Goal: Information Seeking & Learning: Learn about a topic

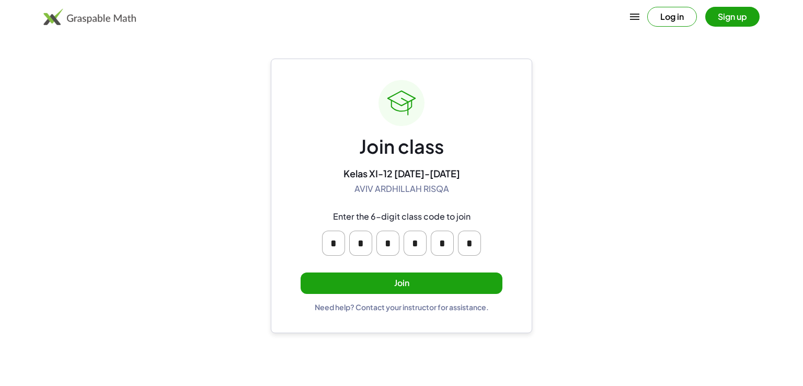
click at [410, 279] on button "Join" at bounding box center [401, 282] width 202 height 21
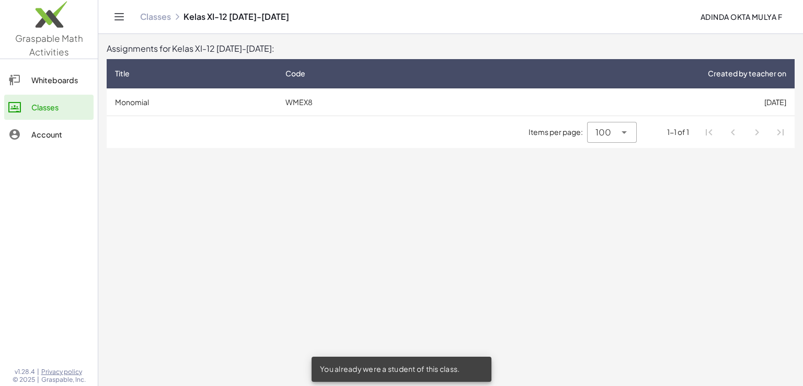
click at [308, 137] on div "Items per page: 100 *** 1-1 of 1" at bounding box center [451, 132] width 688 height 32
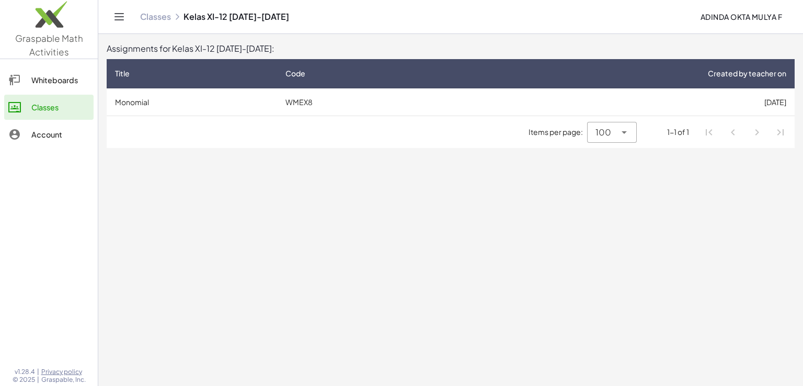
click at [274, 94] on td "Monomial" at bounding box center [192, 101] width 170 height 27
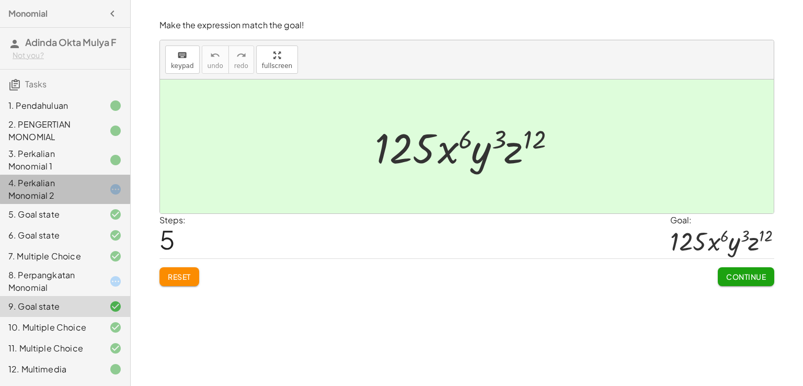
click at [117, 189] on icon at bounding box center [115, 189] width 13 height 13
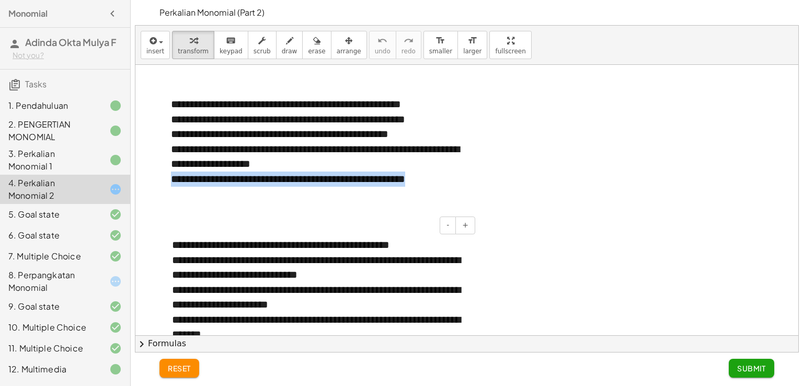
drag, startPoint x: 342, startPoint y: 233, endPoint x: 358, endPoint y: 154, distance: 80.5
click at [358, 154] on div "**********" at bounding box center [466, 389] width 663 height 648
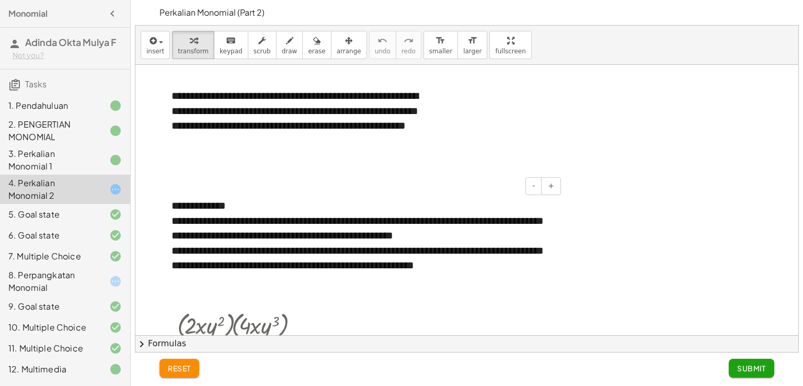
scroll to position [378, 0]
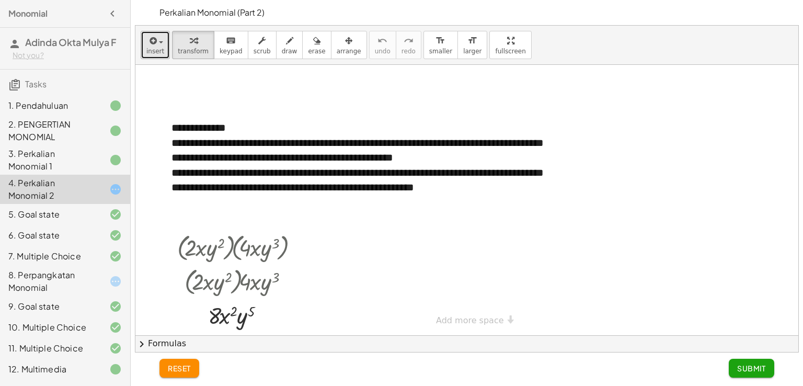
click at [162, 42] on button "insert" at bounding box center [155, 45] width 29 height 28
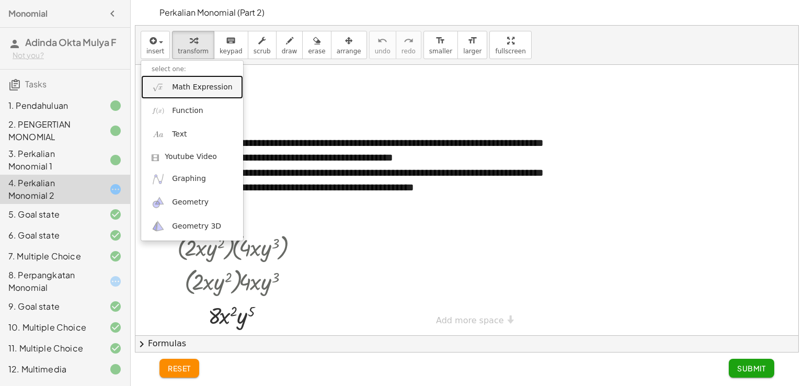
click at [205, 83] on span "Math Expression" at bounding box center [202, 87] width 60 height 10
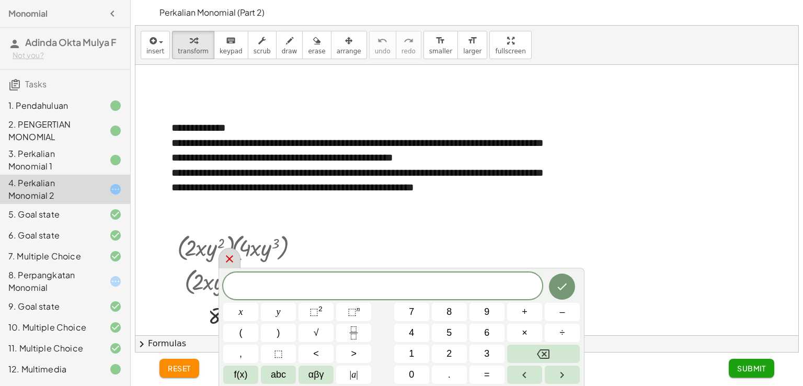
click at [236, 255] on div at bounding box center [229, 258] width 22 height 20
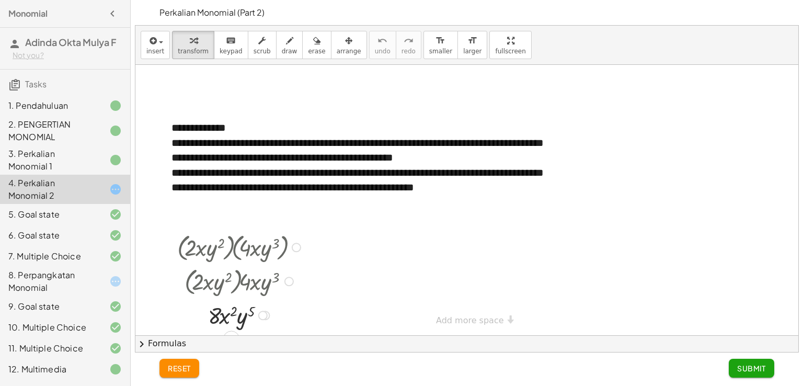
click at [261, 243] on div at bounding box center [240, 246] width 137 height 34
click at [242, 311] on div at bounding box center [240, 314] width 137 height 31
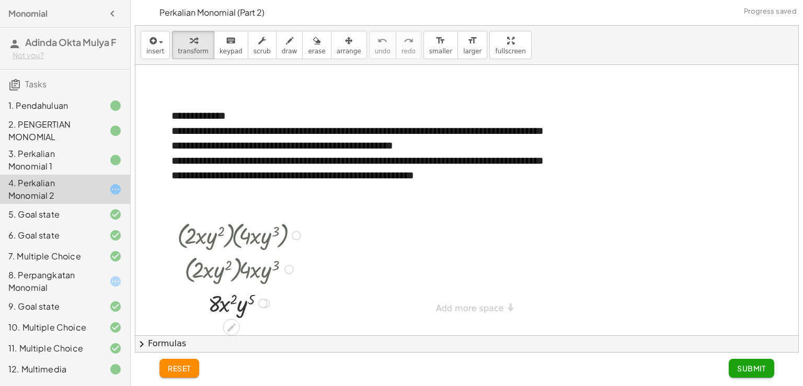
click at [207, 239] on div at bounding box center [240, 234] width 137 height 34
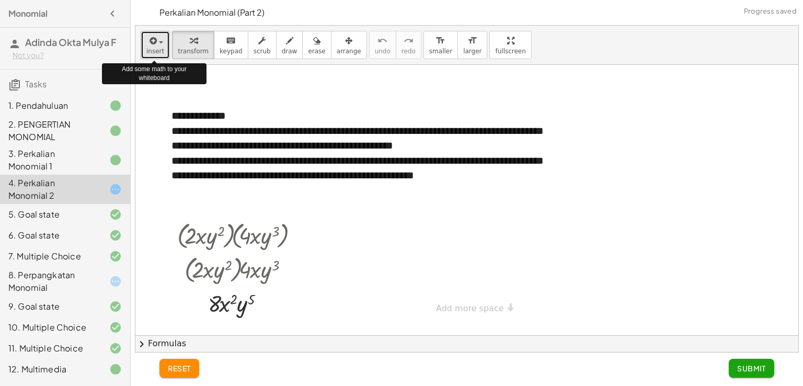
click at [157, 44] on span "button" at bounding box center [158, 41] width 2 height 7
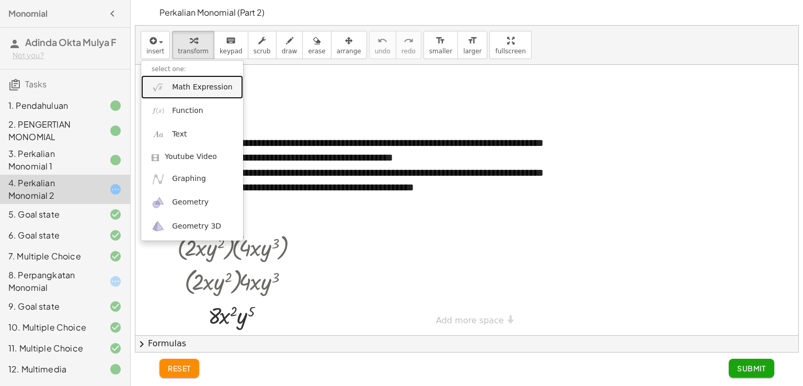
click at [215, 86] on span "Math Expression" at bounding box center [202, 87] width 60 height 10
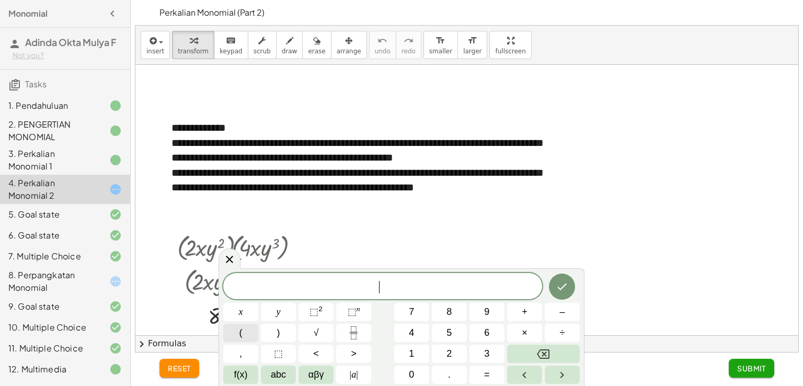
click at [246, 323] on button "(" at bounding box center [240, 332] width 35 height 18
click at [322, 318] on button "⬚ 2" at bounding box center [315, 312] width 35 height 18
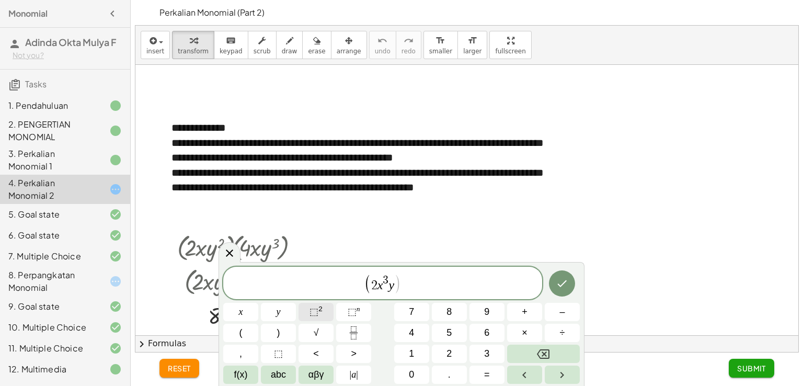
click at [328, 306] on button "⬚ 2" at bounding box center [315, 312] width 35 height 18
click at [287, 329] on button ")" at bounding box center [278, 332] width 35 height 18
click at [253, 332] on button "(" at bounding box center [240, 332] width 35 height 18
click at [249, 320] on button "x" at bounding box center [240, 312] width 35 height 18
click at [275, 312] on button "y" at bounding box center [278, 312] width 35 height 18
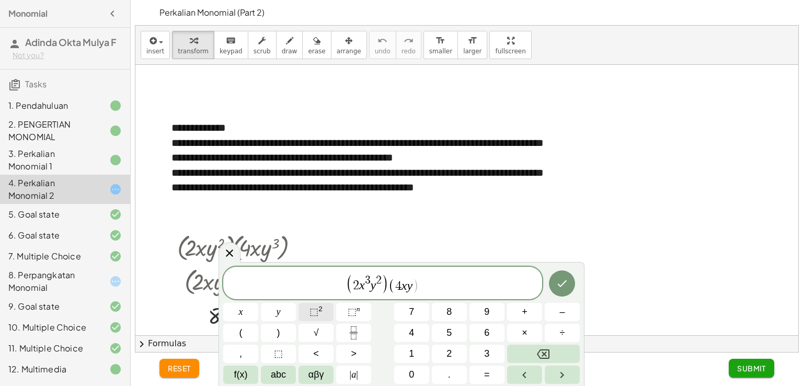
click at [319, 310] on sup "2" at bounding box center [320, 309] width 4 height 8
click at [292, 333] on button ")" at bounding box center [278, 332] width 35 height 18
click at [563, 287] on icon "Done" at bounding box center [561, 282] width 13 height 13
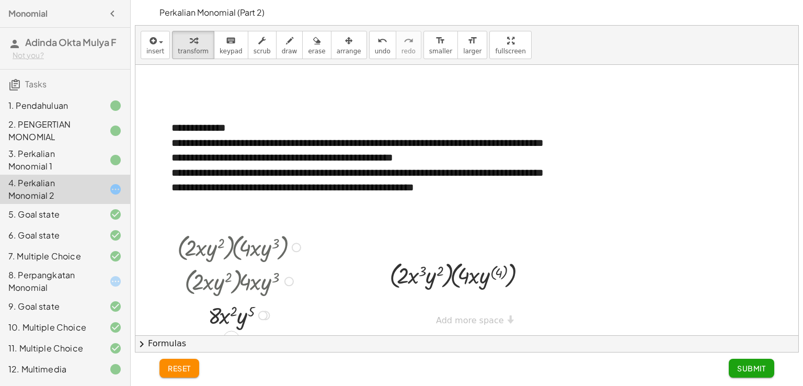
click at [254, 244] on div at bounding box center [240, 246] width 137 height 34
drag, startPoint x: 473, startPoint y: 279, endPoint x: 419, endPoint y: 285, distance: 54.2
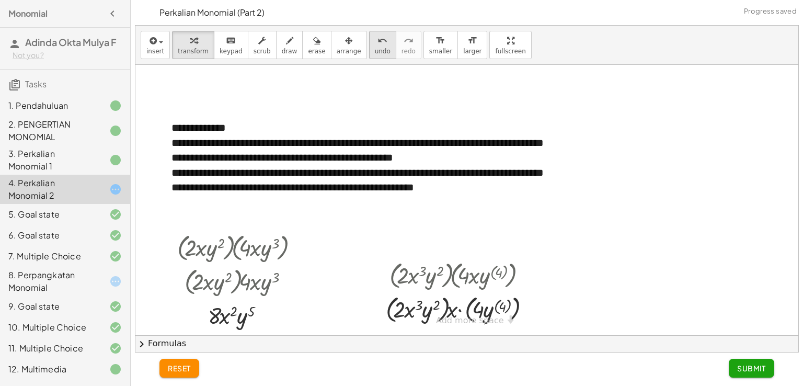
click at [377, 44] on icon "undo" at bounding box center [382, 40] width 10 height 13
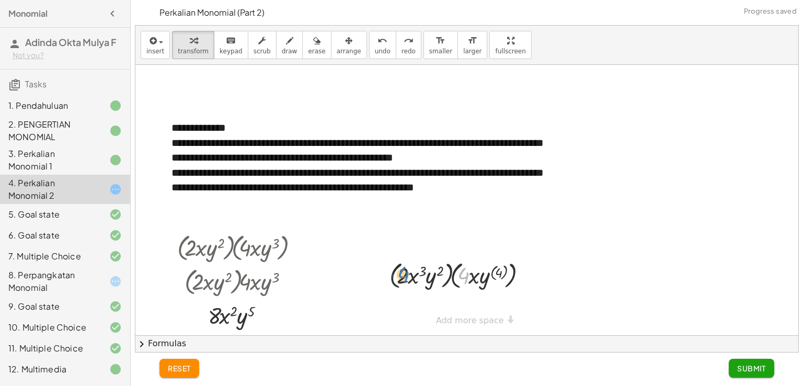
drag, startPoint x: 467, startPoint y: 275, endPoint x: 407, endPoint y: 274, distance: 60.1
click at [407, 274] on div at bounding box center [460, 274] width 153 height 34
drag, startPoint x: 462, startPoint y: 272, endPoint x: 410, endPoint y: 277, distance: 53.0
click at [410, 277] on div at bounding box center [460, 274] width 153 height 34
click at [375, 53] on span "undo" at bounding box center [383, 51] width 16 height 7
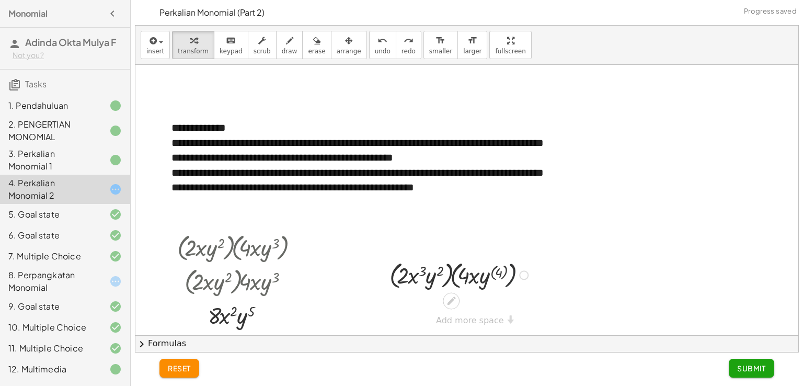
click at [510, 270] on div at bounding box center [460, 274] width 153 height 34
click at [377, 45] on icon "undo" at bounding box center [382, 40] width 10 height 13
click at [451, 296] on icon at bounding box center [451, 300] width 11 height 11
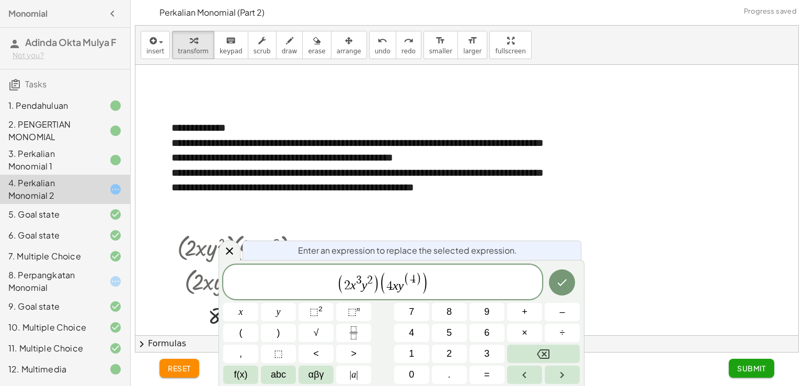
click at [420, 278] on span "( 4 )" at bounding box center [412, 280] width 18 height 14
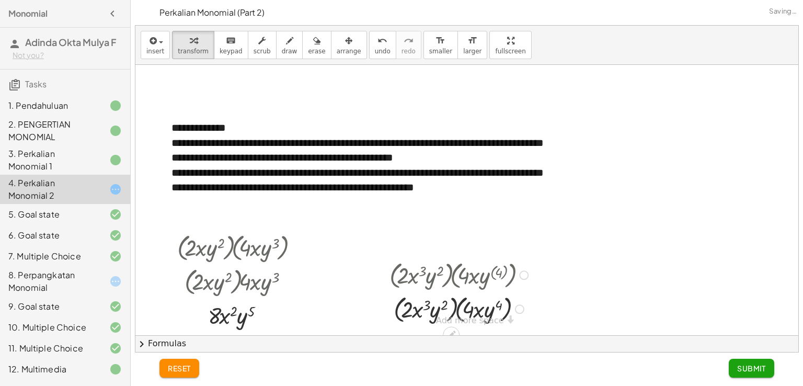
click at [524, 270] on div at bounding box center [523, 274] width 9 height 9
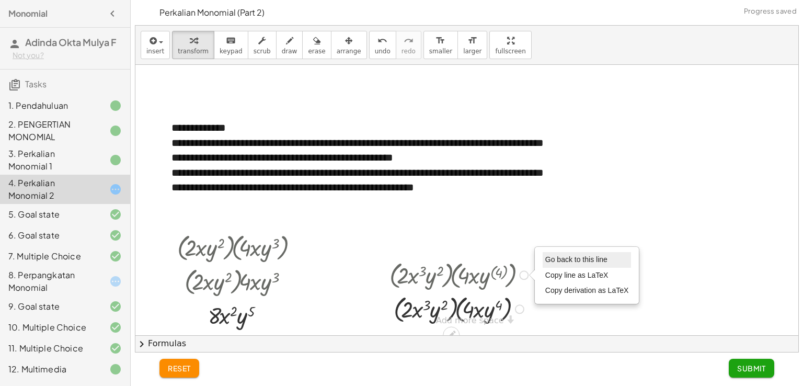
click at [573, 259] on span "Go back to this line" at bounding box center [576, 259] width 62 height 8
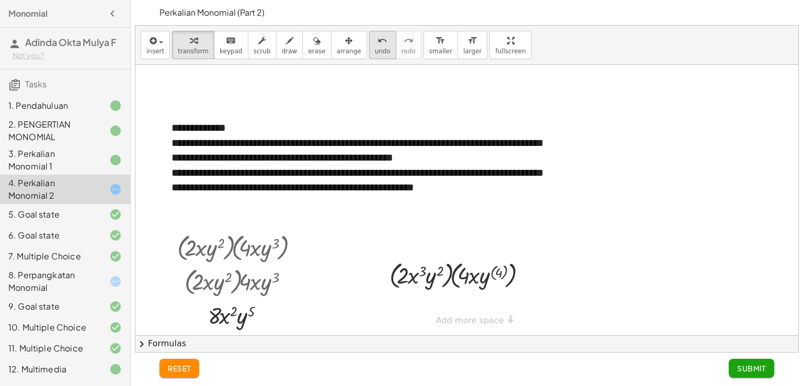
click at [377, 43] on icon "undo" at bounding box center [382, 40] width 10 height 13
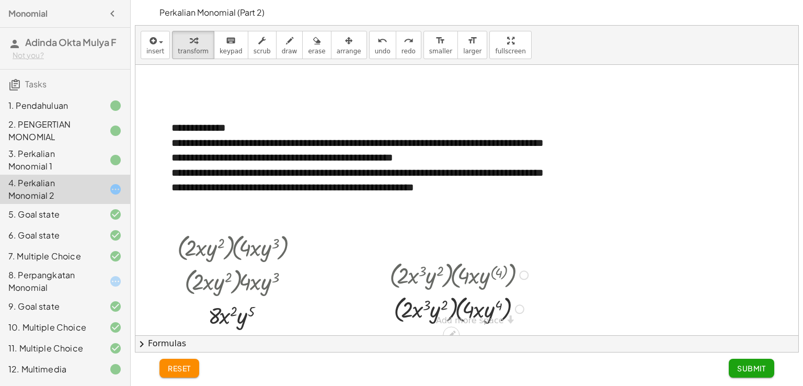
click at [520, 309] on div "Go back to this line Copy line as LaTeX Copy derivation as LaTeX" at bounding box center [519, 308] width 9 height 9
click at [525, 273] on div at bounding box center [523, 274] width 9 height 9
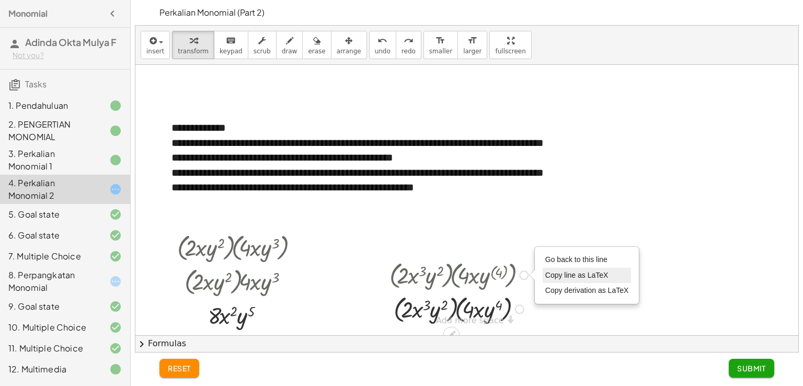
click at [560, 273] on span "Copy line as LaTeX" at bounding box center [576, 275] width 63 height 8
click at [525, 272] on div "Copied done" at bounding box center [523, 274] width 9 height 9
click at [515, 310] on div "Transform line Copy line as LaTeX Copy derivation as LaTeX Expand new lines: On" at bounding box center [519, 308] width 9 height 9
click at [568, 274] on span "Transform line" at bounding box center [563, 274] width 47 height 8
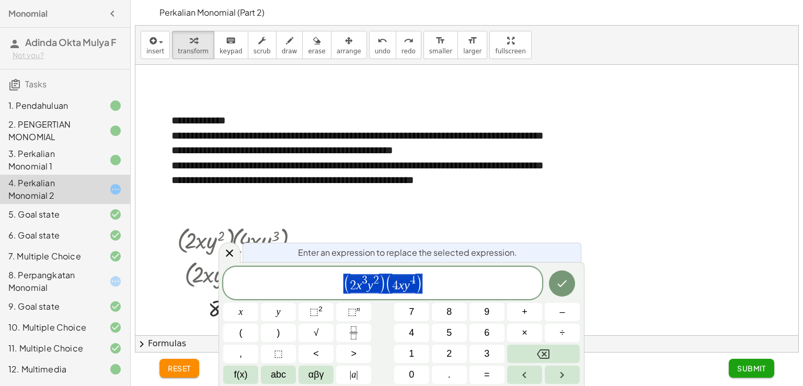
scroll to position [386, 0]
click at [562, 281] on icon "Done" at bounding box center [561, 283] width 13 height 13
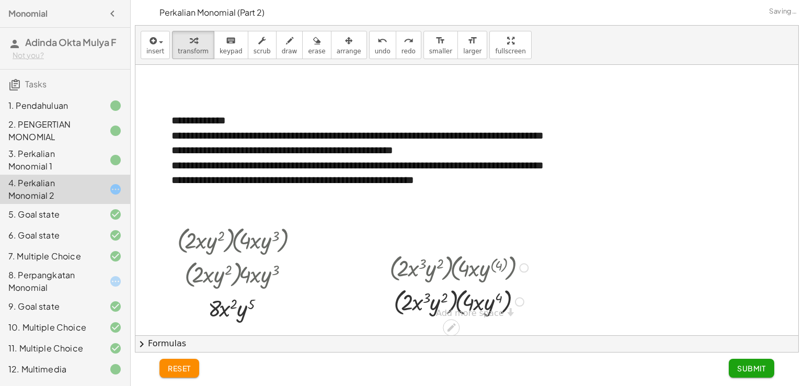
click at [521, 302] on div at bounding box center [519, 301] width 9 height 9
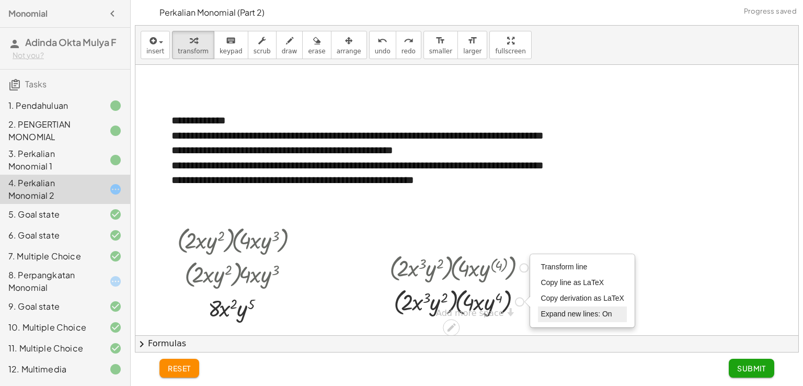
click at [565, 314] on span "Expand new lines: On" at bounding box center [575, 313] width 71 height 8
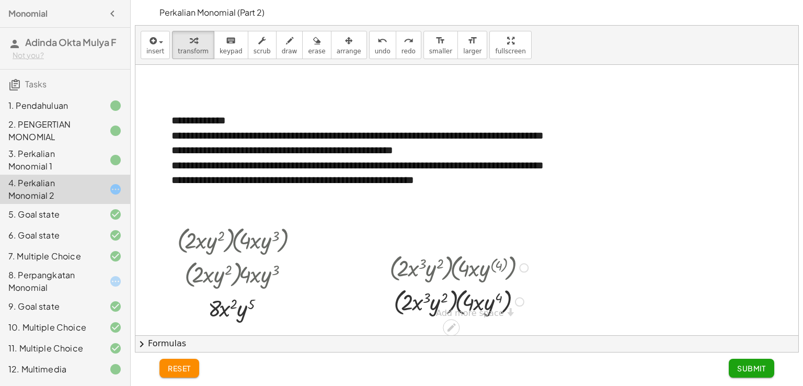
click at [521, 303] on div "Transform line Copy line as LaTeX Copy derivation as LaTeX Expand new lines: On" at bounding box center [519, 301] width 9 height 9
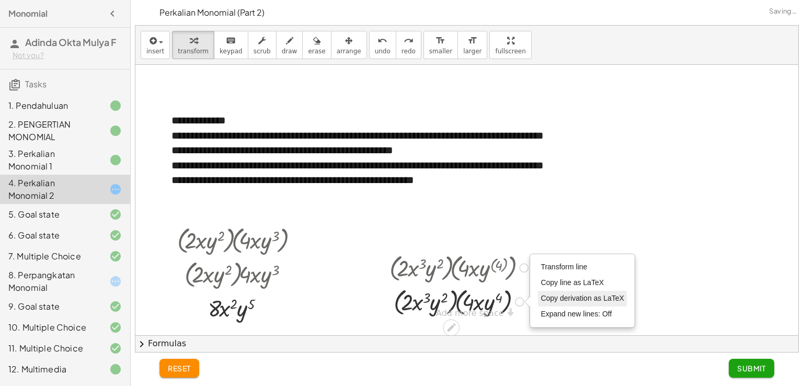
click at [553, 298] on span "Copy derivation as LaTeX" at bounding box center [582, 298] width 84 height 8
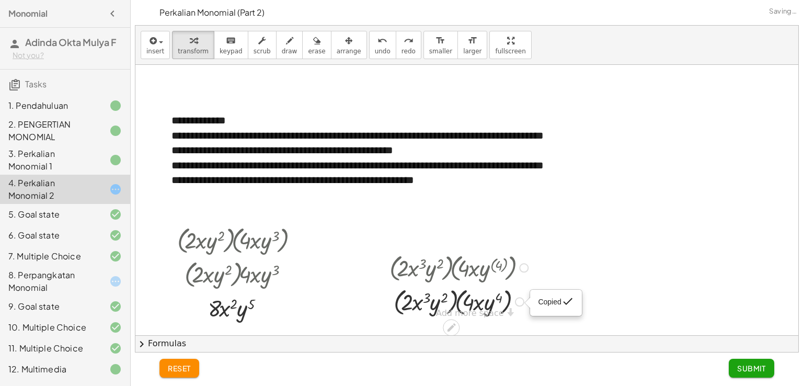
click at [519, 299] on div "Copied done" at bounding box center [519, 301] width 9 height 9
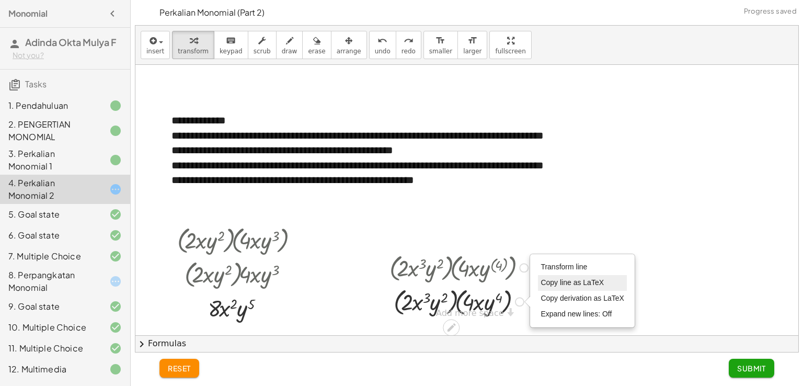
click at [555, 282] on span "Copy line as LaTeX" at bounding box center [571, 282] width 63 height 8
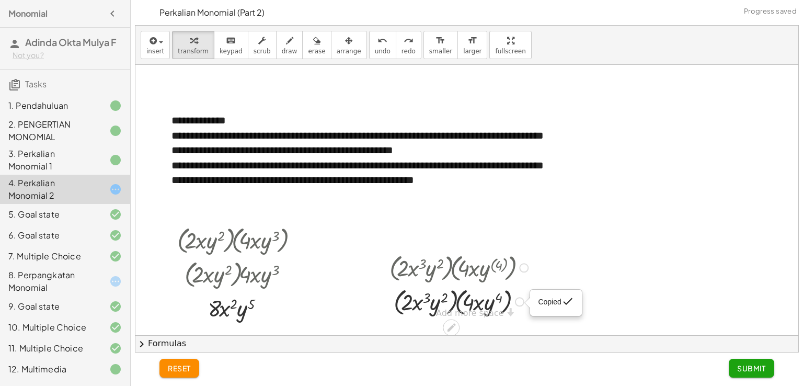
click at [519, 297] on div "Copied done" at bounding box center [519, 301] width 9 height 9
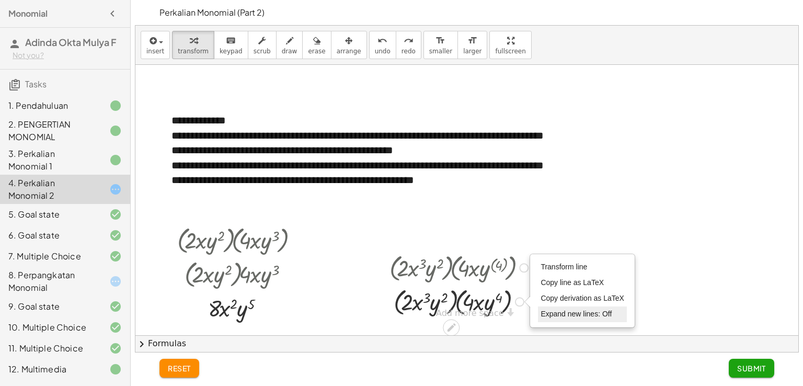
click at [573, 306] on li "Expand new lines: Off" at bounding box center [582, 314] width 89 height 16
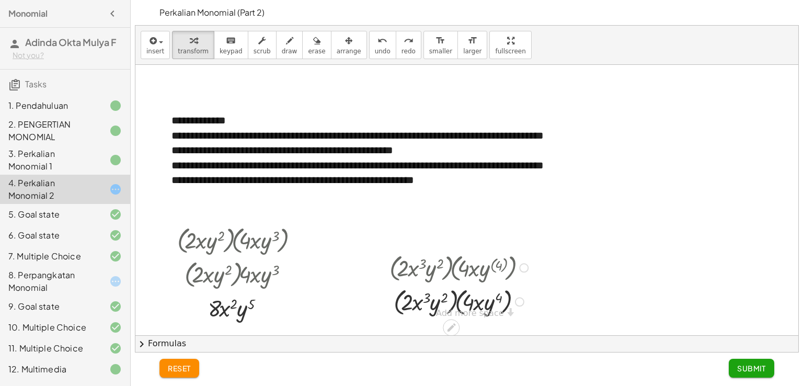
click at [526, 260] on div at bounding box center [460, 267] width 153 height 34
click at [523, 268] on div "Go back to this line Copy line as LaTeX Copy derivation as LaTeX" at bounding box center [523, 267] width 9 height 9
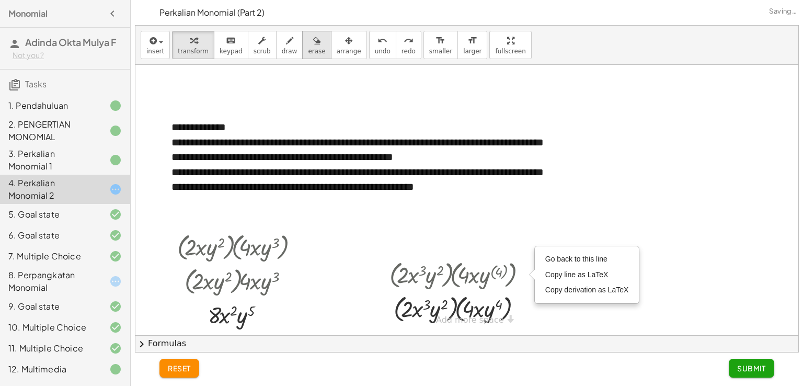
scroll to position [378, 0]
click at [313, 47] on icon "button" at bounding box center [316, 40] width 7 height 13
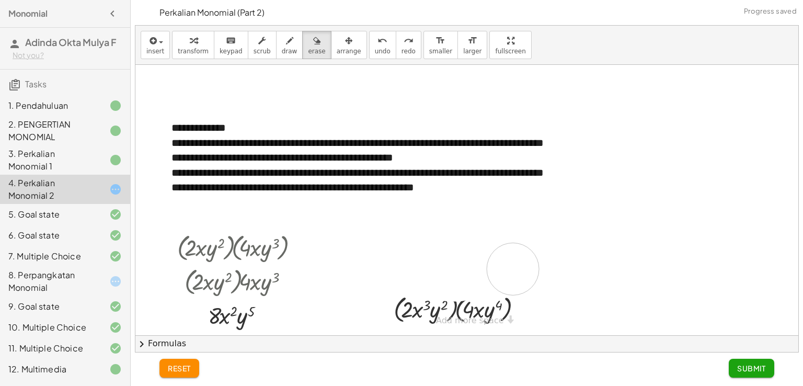
drag, startPoint x: 394, startPoint y: 270, endPoint x: 518, endPoint y: 268, distance: 123.8
click at [518, 268] on div at bounding box center [466, 10] width 663 height 648
click at [435, 264] on div at bounding box center [466, 10] width 663 height 648
click at [516, 264] on div at bounding box center [466, 10] width 663 height 648
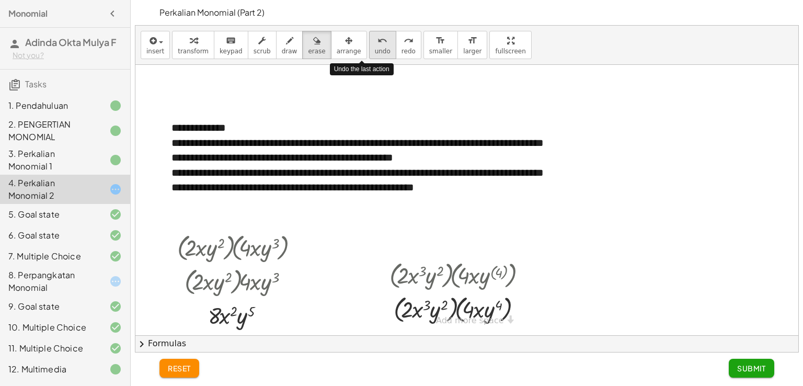
click at [369, 49] on button "undo undo" at bounding box center [382, 45] width 27 height 28
click at [222, 48] on span "keypad" at bounding box center [230, 51] width 23 height 7
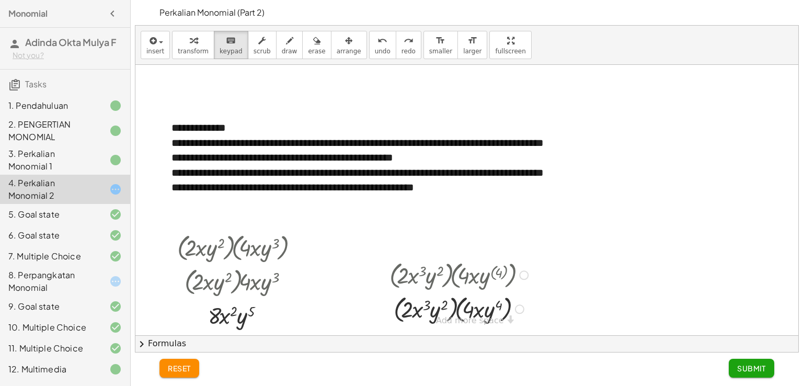
click at [524, 270] on div "Go back to this line Copy line as LaTeX Copy derivation as LaTeX" at bounding box center [523, 274] width 9 height 9
click at [567, 261] on span "Go back to this line" at bounding box center [576, 259] width 62 height 8
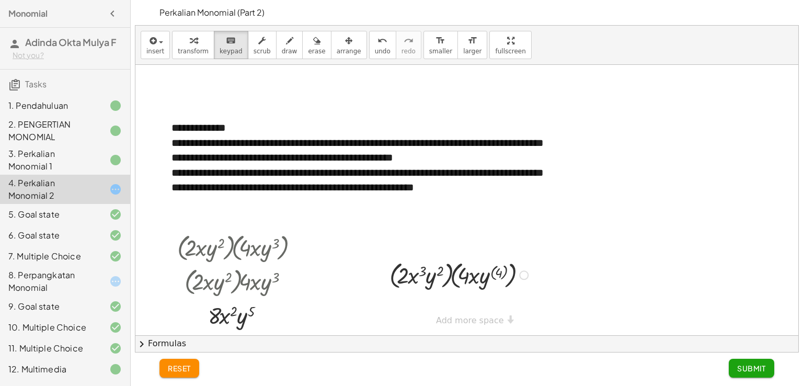
click at [518, 278] on div at bounding box center [460, 274] width 153 height 34
click at [523, 274] on div "Go back to this line Copy line as LaTeX Copy derivation as LaTeX" at bounding box center [523, 274] width 9 height 9
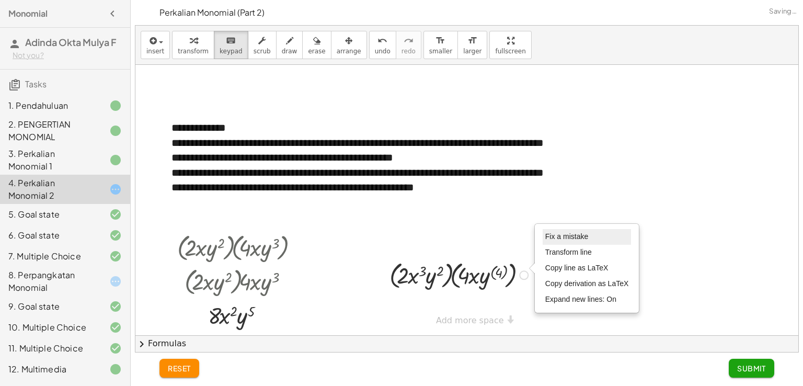
click at [577, 236] on span "Fix a mistake" at bounding box center [566, 236] width 43 height 8
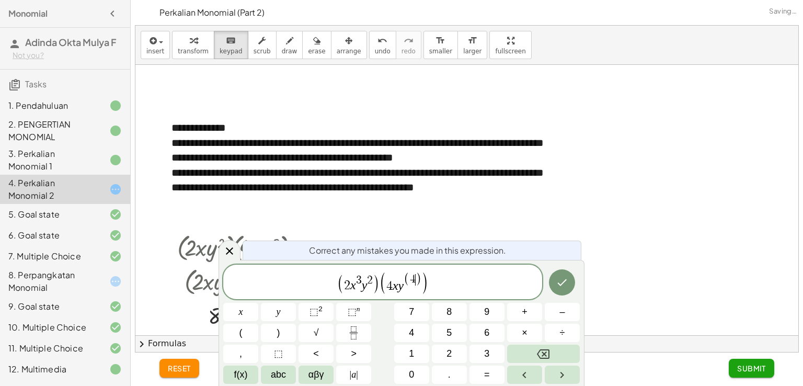
click at [418, 283] on span ")" at bounding box center [418, 280] width 6 height 14
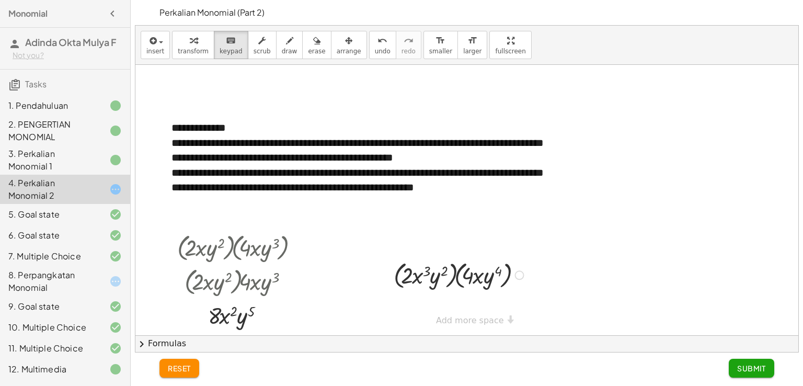
click at [458, 281] on div at bounding box center [460, 274] width 144 height 34
click at [456, 275] on div at bounding box center [460, 274] width 144 height 34
click at [462, 267] on div at bounding box center [460, 274] width 144 height 34
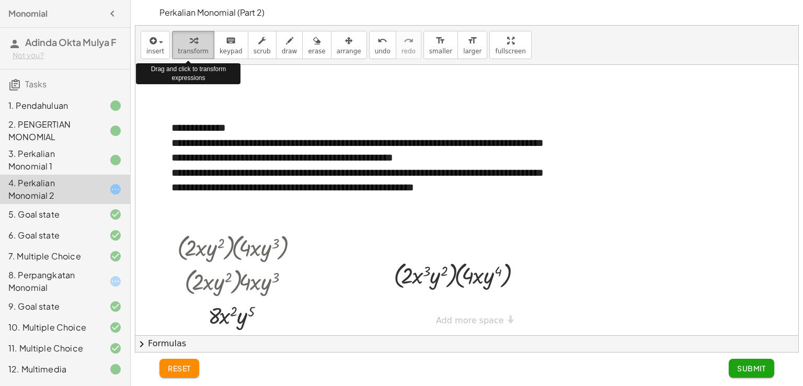
click at [173, 41] on button "transform" at bounding box center [193, 45] width 42 height 28
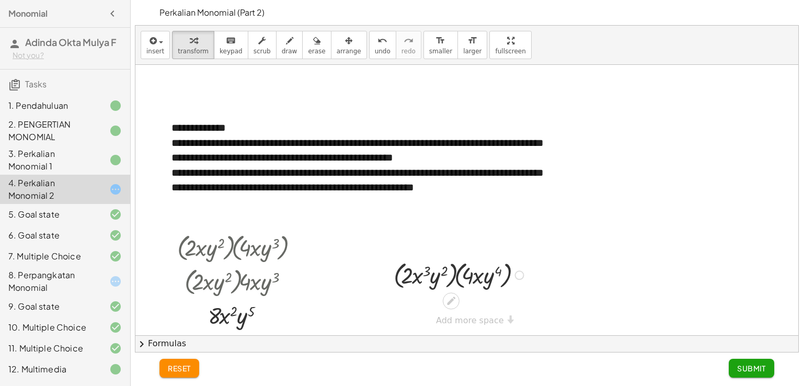
click at [451, 282] on div at bounding box center [460, 274] width 144 height 34
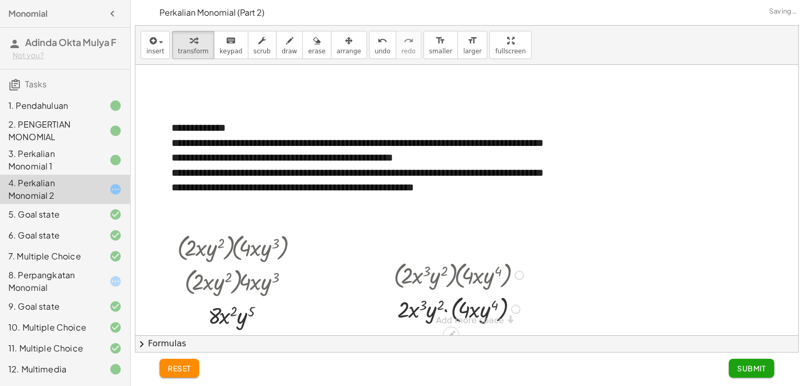
click at [456, 301] on div at bounding box center [460, 308] width 144 height 34
drag, startPoint x: 461, startPoint y: 306, endPoint x: 421, endPoint y: 308, distance: 39.8
click at [421, 308] on div at bounding box center [460, 308] width 144 height 31
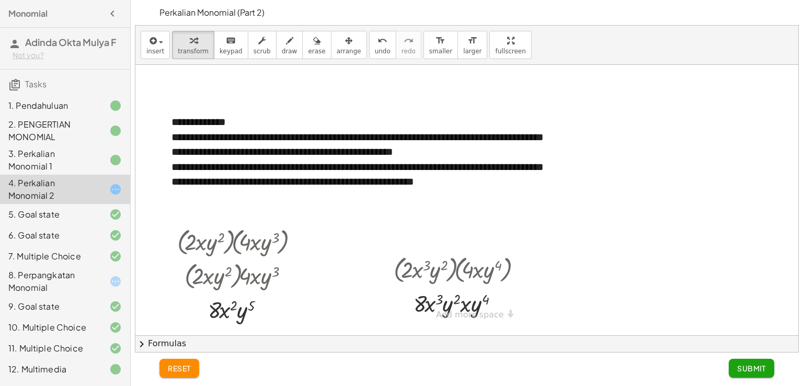
click at [491, 313] on div "**********" at bounding box center [466, 5] width 663 height 648
click at [502, 303] on div "Fix a mistake Transform line Copy line as LaTeX Copy derivation as LaTeX Expand…" at bounding box center [498, 302] width 9 height 9
drag, startPoint x: 499, startPoint y: 302, endPoint x: 494, endPoint y: 336, distance: 34.9
click at [494, 336] on div "**********" at bounding box center [466, 189] width 663 height 326
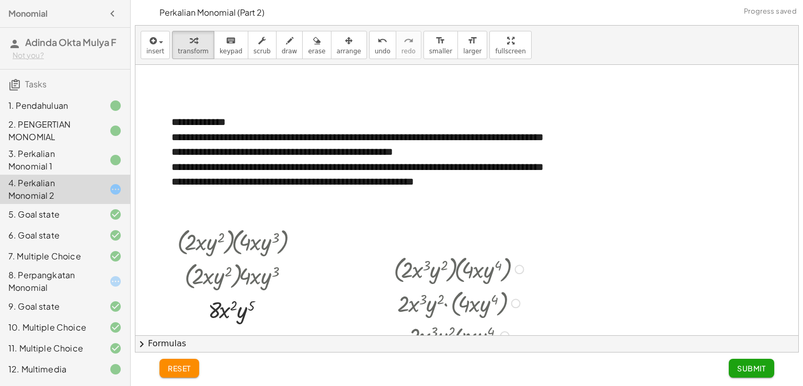
drag, startPoint x: 501, startPoint y: 304, endPoint x: 503, endPoint y: 339, distance: 35.0
click at [503, 339] on div "**********" at bounding box center [466, 189] width 663 height 326
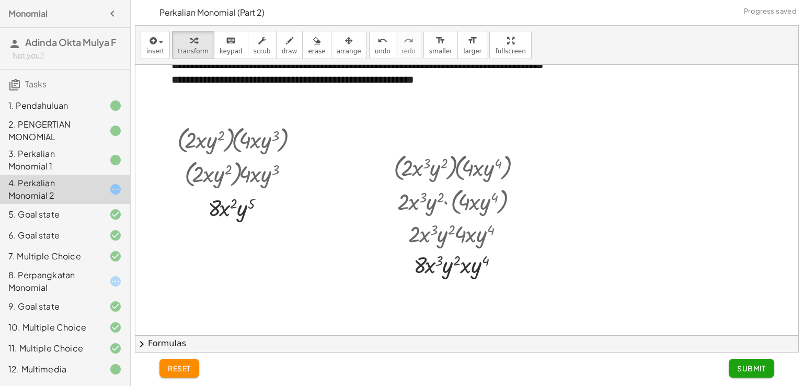
scroll to position [483, 0]
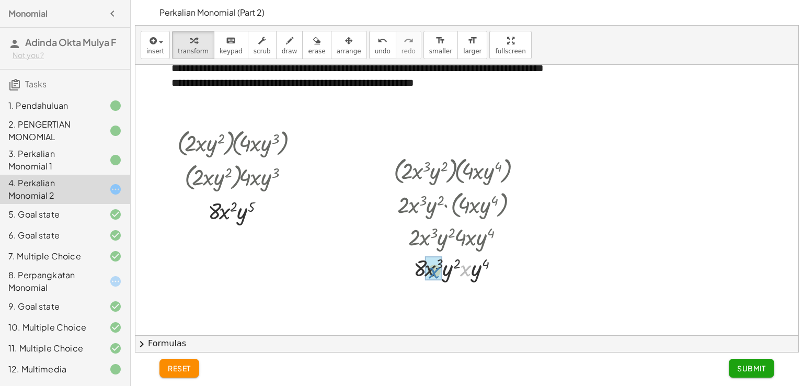
drag, startPoint x: 464, startPoint y: 271, endPoint x: 432, endPoint y: 273, distance: 32.0
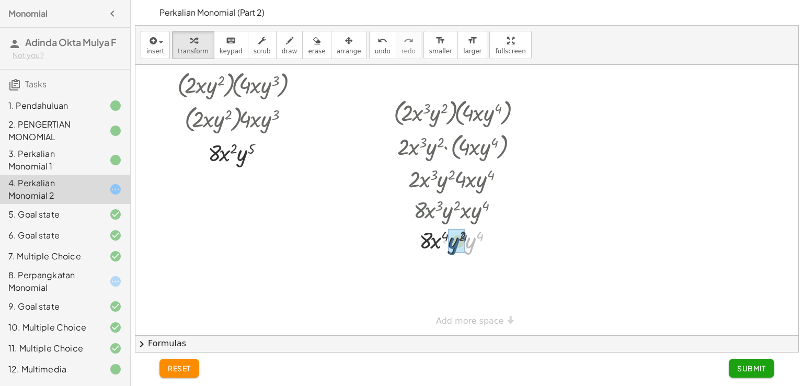
drag, startPoint x: 472, startPoint y: 241, endPoint x: 453, endPoint y: 242, distance: 18.8
click at [471, 235] on div at bounding box center [460, 239] width 144 height 31
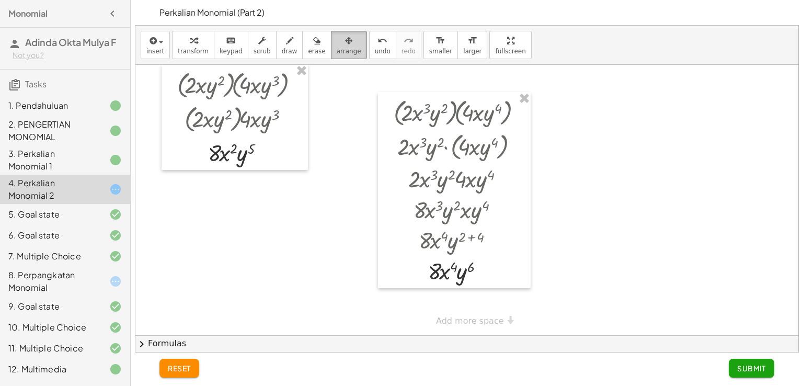
click at [336, 48] on span "arrange" at bounding box center [348, 51] width 25 height 7
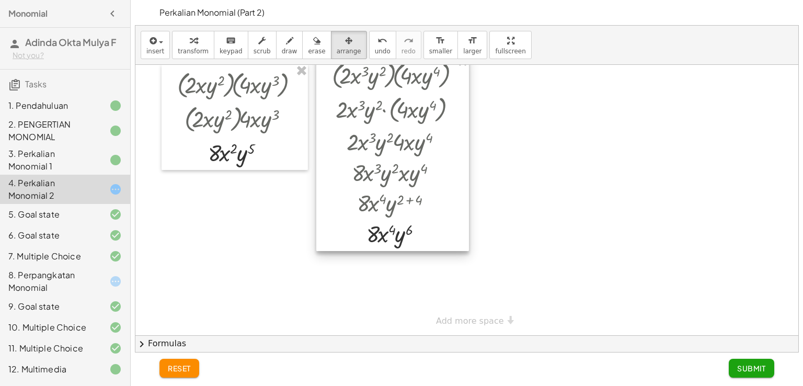
drag, startPoint x: 393, startPoint y: 189, endPoint x: 331, endPoint y: 153, distance: 71.9
click at [331, 153] on div at bounding box center [392, 153] width 153 height 196
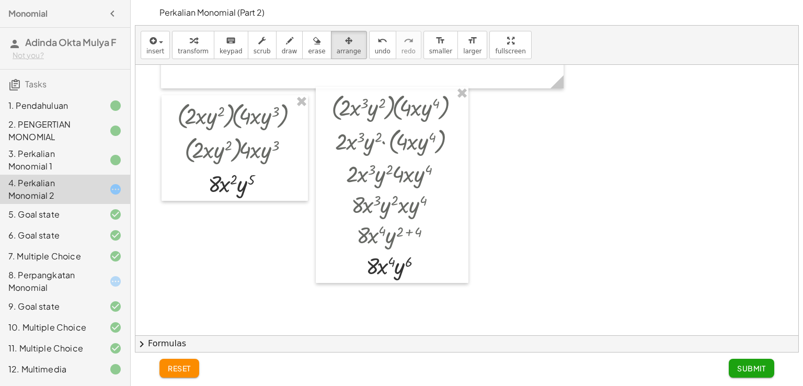
scroll to position [514, 0]
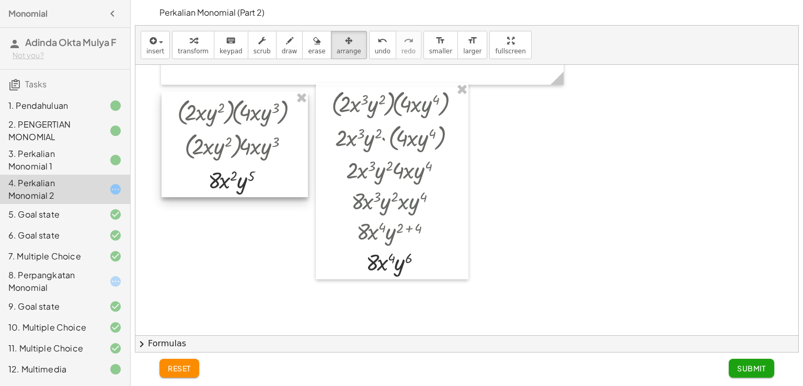
click at [260, 156] on div at bounding box center [234, 144] width 146 height 106
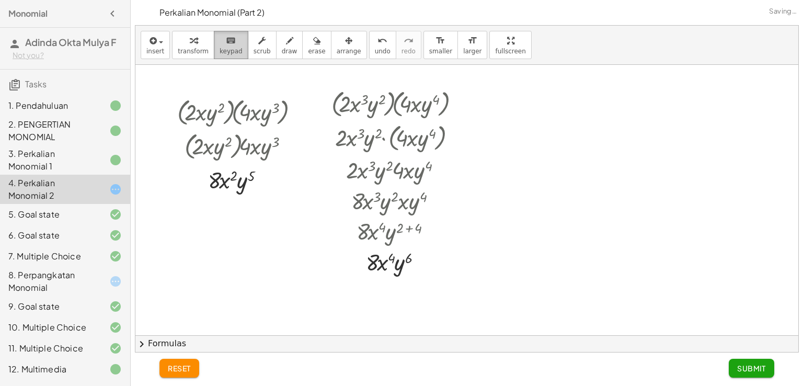
click at [232, 50] on span "keypad" at bounding box center [230, 51] width 23 height 7
click at [251, 100] on div at bounding box center [240, 111] width 137 height 34
click at [295, 109] on div at bounding box center [296, 111] width 9 height 9
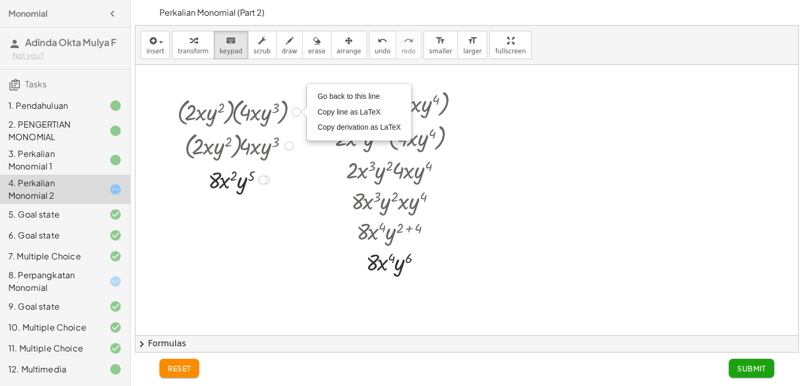
click at [269, 180] on div at bounding box center [264, 179] width 9 height 9
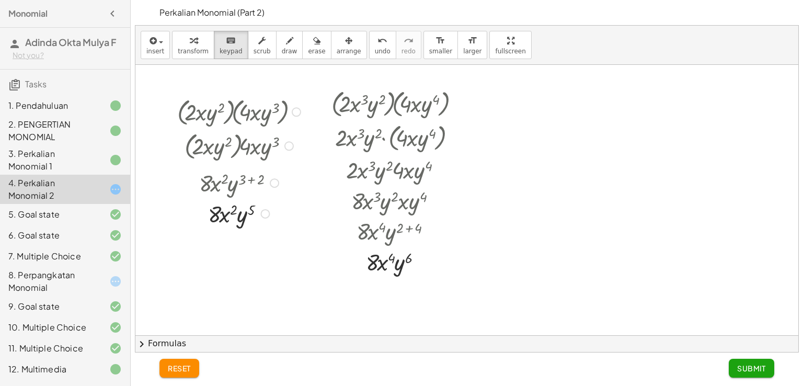
drag, startPoint x: 265, startPoint y: 179, endPoint x: 261, endPoint y: 215, distance: 36.3
click at [231, 214] on div "· 8 · x 2 · y 5 Transform line Copy line as LaTeX Copy derivation as LaTeX Expa…" at bounding box center [231, 214] width 0 height 0
drag, startPoint x: 282, startPoint y: 180, endPoint x: 272, endPoint y: 242, distance: 62.5
click at [231, 112] on div "· ( · 2 · x · y 2 ) · ( · 4 · x · y 3 ) Go back to this line Copy line as LaTeX…" at bounding box center [231, 112] width 0 height 0
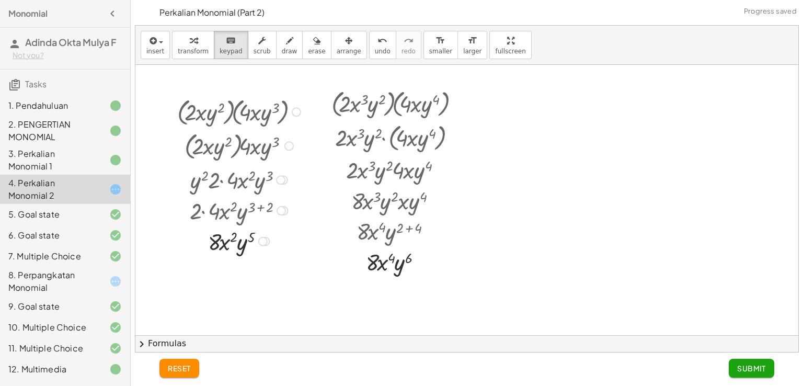
scroll to position [541, 0]
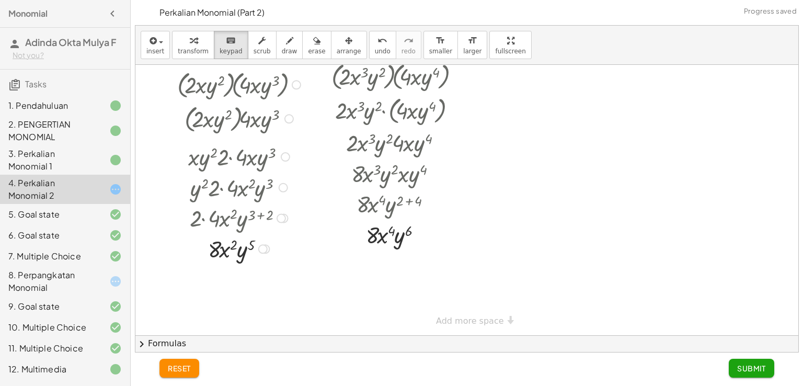
drag, startPoint x: 283, startPoint y: 154, endPoint x: 279, endPoint y: 195, distance: 41.5
click at [231, 188] on div "· y 2 · 2 · 4 · x 2 · y 3" at bounding box center [231, 188] width 0 height 0
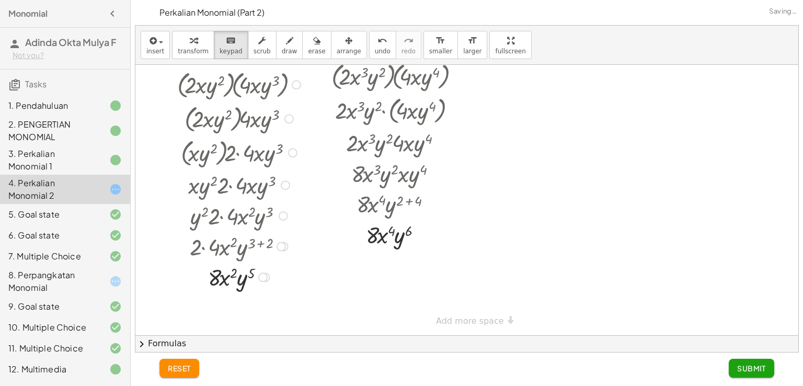
drag, startPoint x: 281, startPoint y: 184, endPoint x: 279, endPoint y: 221, distance: 36.6
click at [231, 216] on div "· y 2 · 2 · 4 · x 2 · y 3" at bounding box center [231, 216] width 0 height 0
drag, startPoint x: 281, startPoint y: 245, endPoint x: 284, endPoint y: 279, distance: 34.1
click at [231, 277] on div "· 2 · 4 · x 2 · y ( + 3 + 2 )" at bounding box center [231, 277] width 0 height 0
drag, startPoint x: 264, startPoint y: 309, endPoint x: 262, endPoint y: 348, distance: 39.2
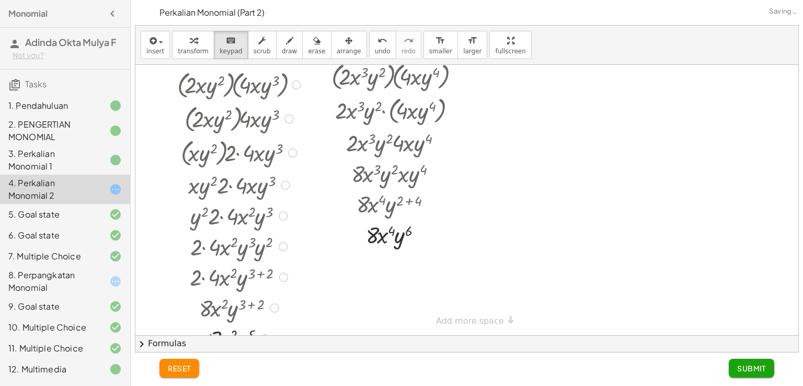
click at [262, 348] on div "**********" at bounding box center [466, 189] width 663 height 326
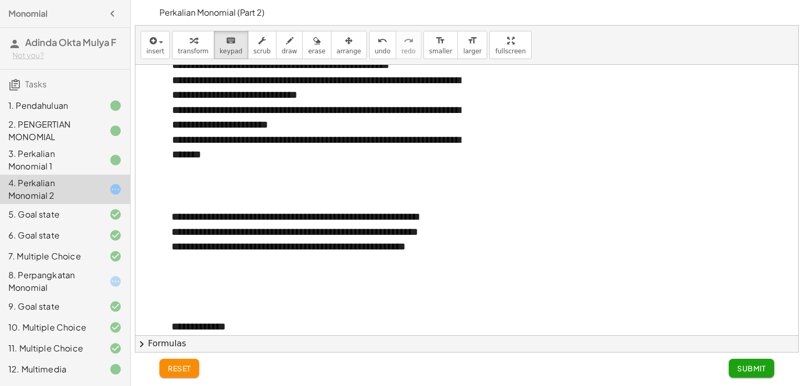
scroll to position [180, 0]
click at [226, 48] on span "keypad" at bounding box center [230, 51] width 23 height 7
click at [160, 44] on div "button" at bounding box center [155, 40] width 18 height 13
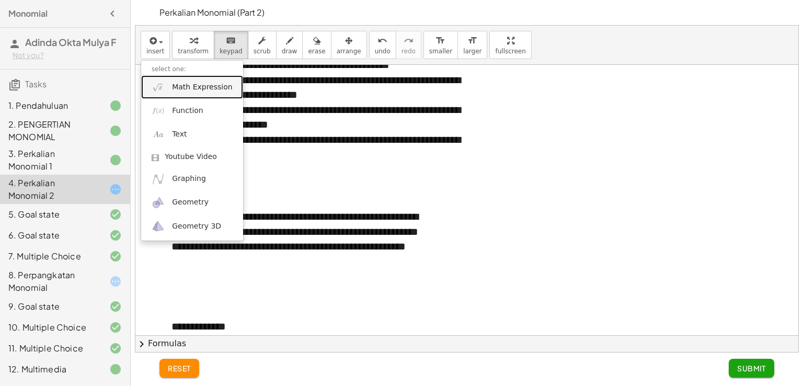
click at [190, 88] on span "Math Expression" at bounding box center [202, 87] width 60 height 10
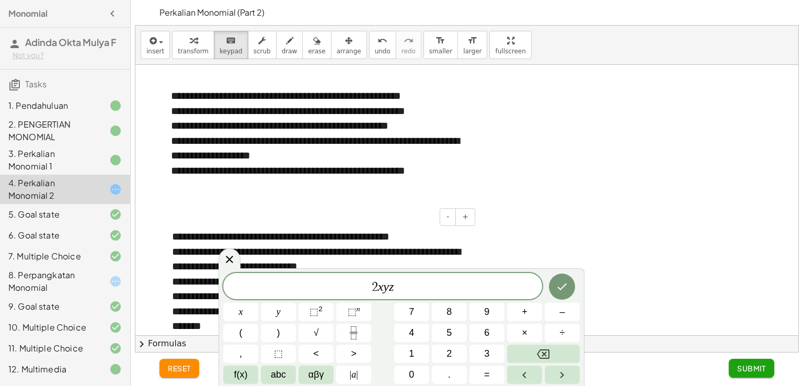
scroll to position [0, 0]
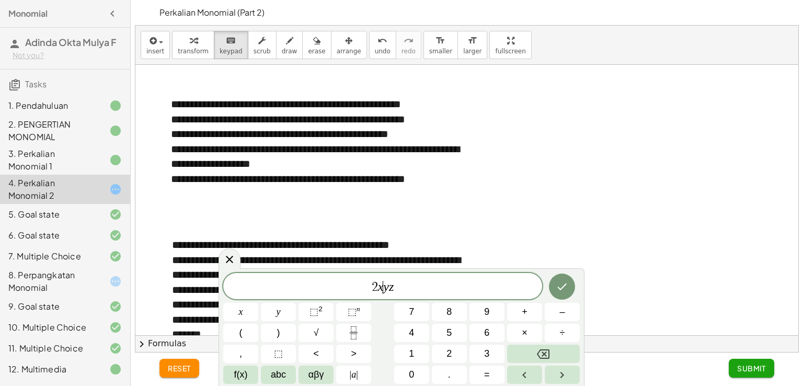
click at [384, 287] on var "y" at bounding box center [386, 287] width 6 height 14
click at [312, 314] on span "⬚" at bounding box center [313, 311] width 9 height 10
click at [393, 289] on var "z" at bounding box center [393, 287] width 5 height 14
click at [331, 307] on button "⬚ 2" at bounding box center [315, 312] width 35 height 18
click at [328, 311] on button "⬚ 2" at bounding box center [315, 312] width 35 height 18
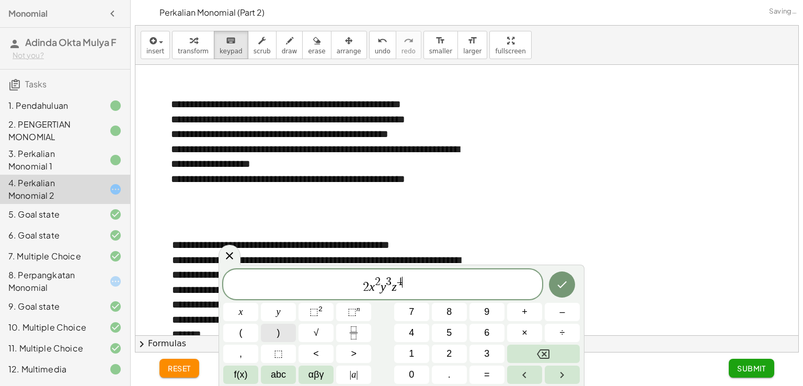
click at [287, 333] on button ")" at bounding box center [278, 332] width 35 height 18
click at [285, 328] on button ")" at bounding box center [278, 332] width 35 height 18
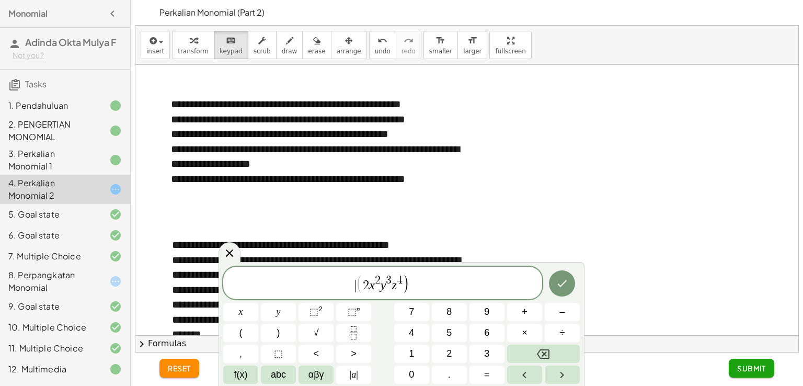
click at [358, 287] on span "(" at bounding box center [359, 283] width 7 height 20
click at [251, 323] on button "(" at bounding box center [240, 332] width 35 height 18
click at [445, 288] on span "( ​ 2 x 2 y 3 z 4 )" at bounding box center [382, 283] width 319 height 21
click at [237, 334] on button "(" at bounding box center [240, 332] width 35 height 18
click at [326, 312] on button "⬚ 2" at bounding box center [315, 312] width 35 height 18
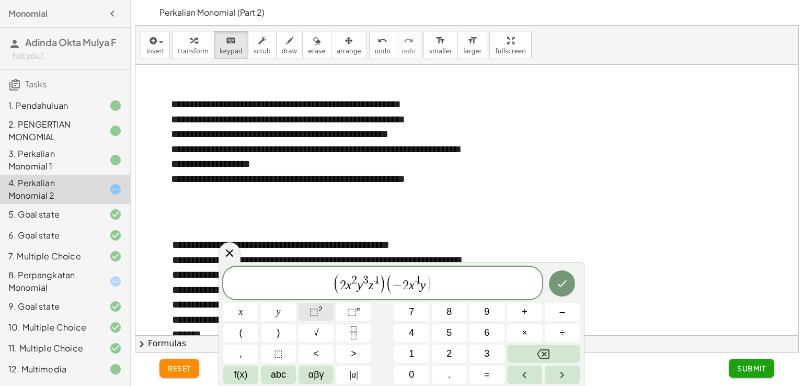
click at [314, 308] on span "⬚" at bounding box center [313, 311] width 9 height 10
click at [309, 310] on button "⬚ 2" at bounding box center [315, 312] width 35 height 18
click at [272, 332] on button ")" at bounding box center [278, 332] width 35 height 18
click at [568, 277] on button "Done" at bounding box center [562, 283] width 26 height 26
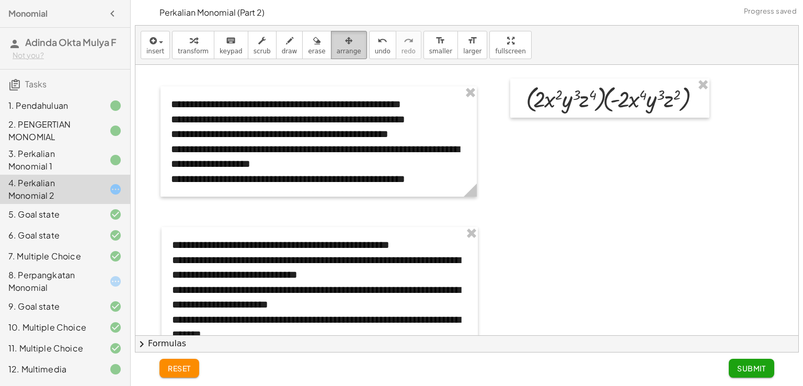
click at [345, 44] on icon "button" at bounding box center [348, 40] width 7 height 13
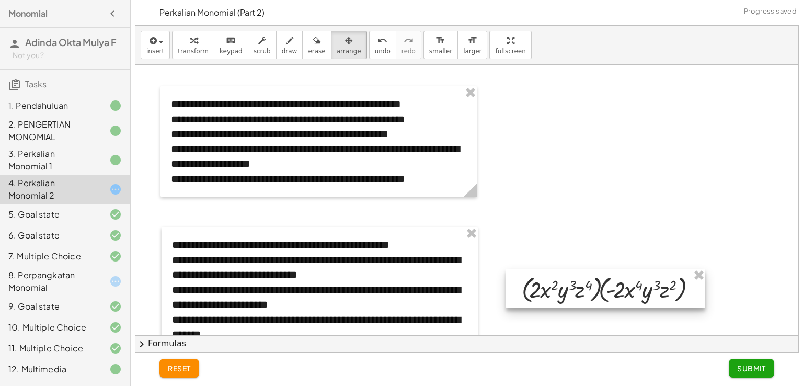
drag, startPoint x: 516, startPoint y: 101, endPoint x: 513, endPoint y: 295, distance: 194.4
click at [513, 295] on div at bounding box center [605, 288] width 199 height 39
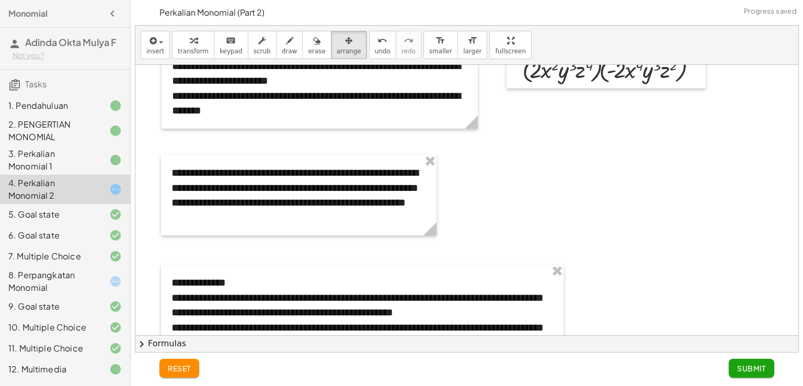
scroll to position [206, 0]
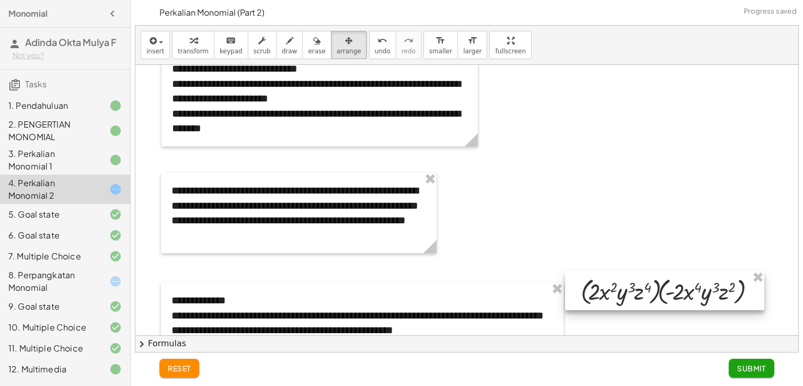
drag, startPoint x: 518, startPoint y: 92, endPoint x: 580, endPoint y: 309, distance: 225.9
click at [580, 309] on div at bounding box center [664, 290] width 199 height 39
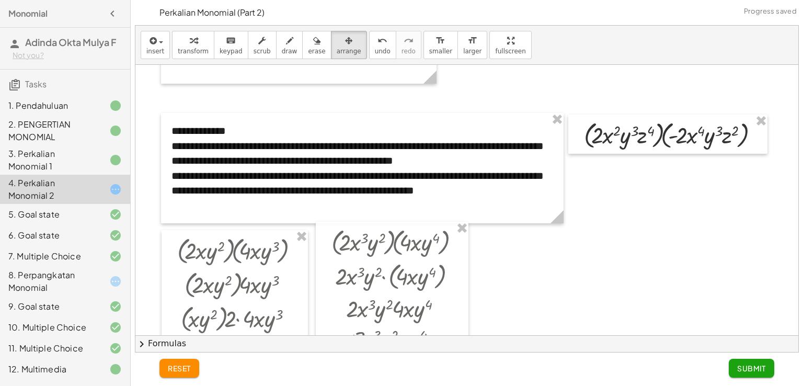
scroll to position [374, 0]
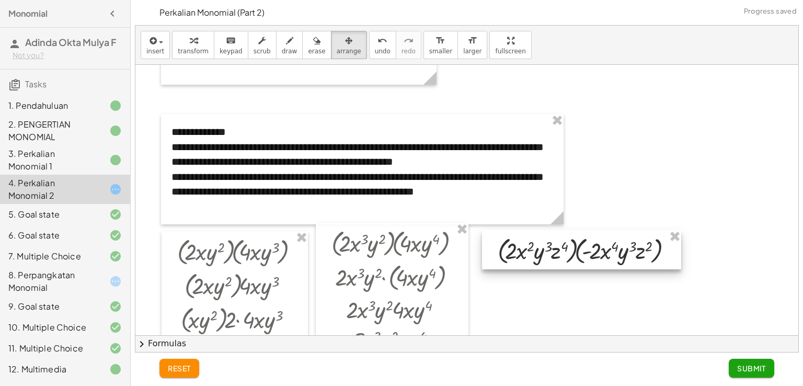
drag, startPoint x: 582, startPoint y: 136, endPoint x: 495, endPoint y: 251, distance: 143.3
click at [495, 251] on div at bounding box center [581, 249] width 199 height 39
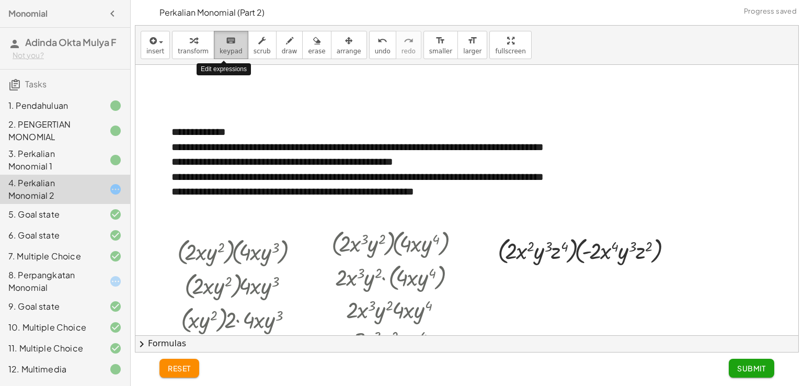
click at [219, 48] on span "keypad" at bounding box center [230, 51] width 23 height 7
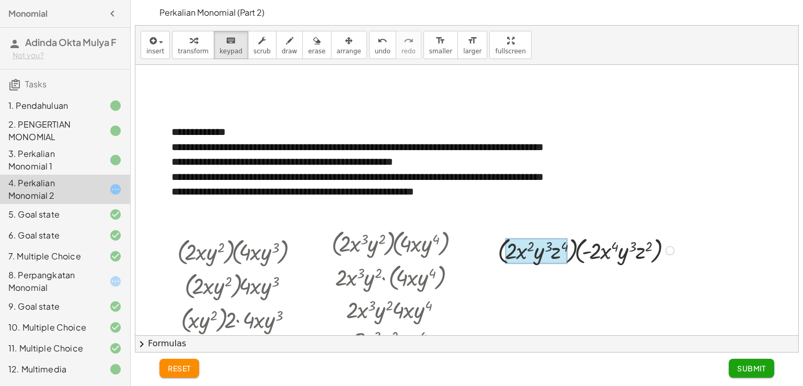
drag, startPoint x: 593, startPoint y: 252, endPoint x: 543, endPoint y: 246, distance: 50.0
click at [574, 252] on div at bounding box center [587, 250] width 190 height 34
click at [570, 254] on div at bounding box center [587, 250] width 190 height 34
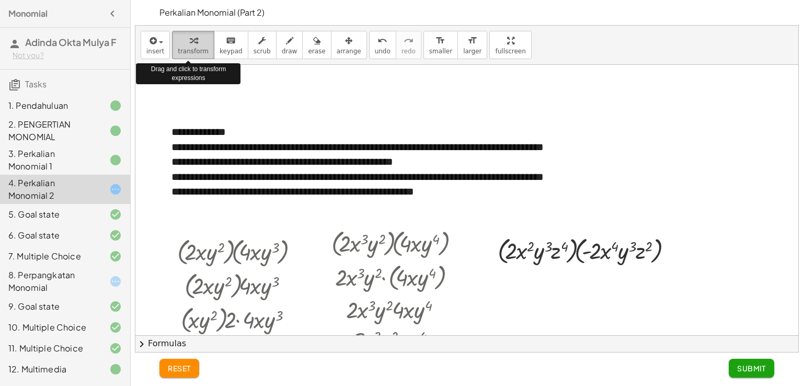
click at [194, 49] on span "transform" at bounding box center [193, 51] width 31 height 7
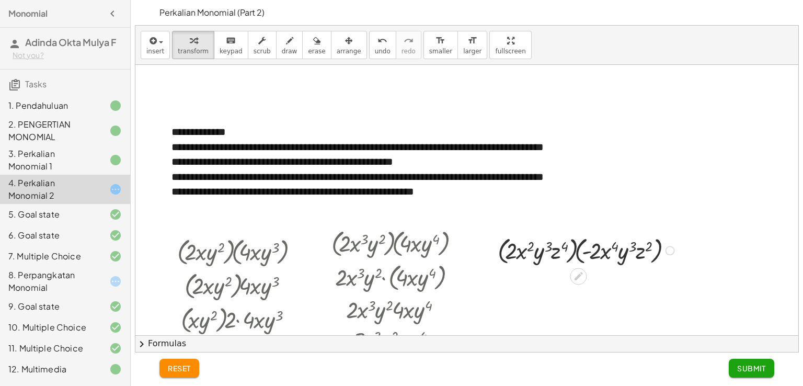
click at [504, 258] on div at bounding box center [587, 250] width 190 height 34
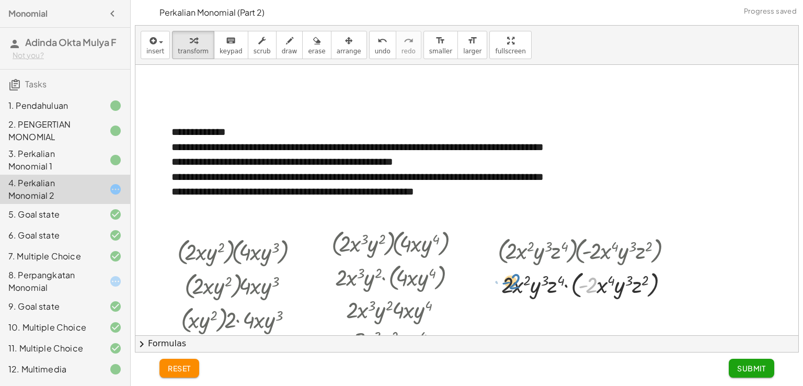
drag, startPoint x: 591, startPoint y: 289, endPoint x: 514, endPoint y: 285, distance: 77.4
click at [514, 285] on div at bounding box center [587, 283] width 190 height 34
click at [573, 291] on div at bounding box center [587, 283] width 190 height 34
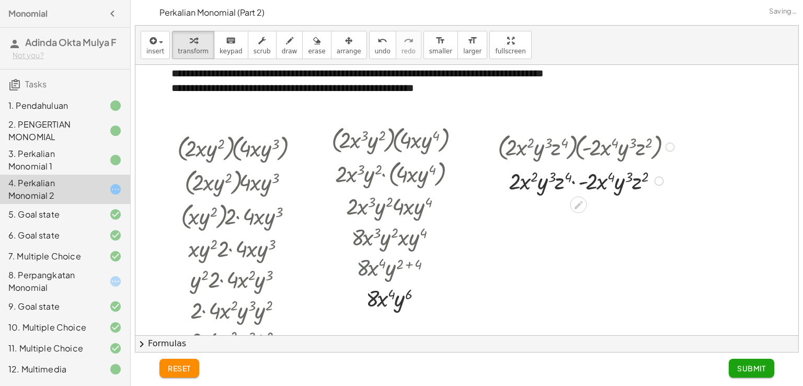
scroll to position [479, 0]
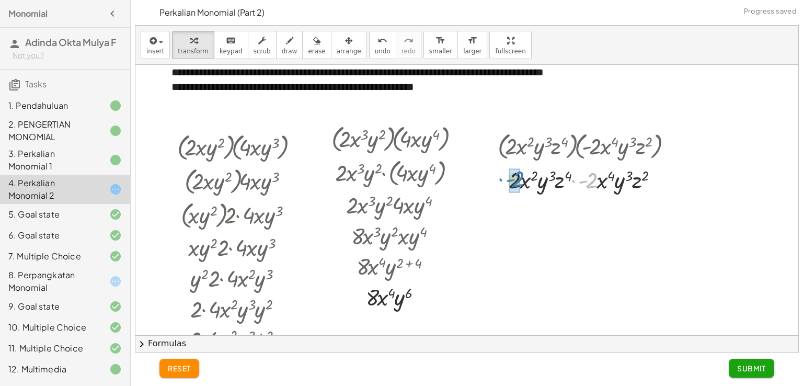
drag, startPoint x: 589, startPoint y: 182, endPoint x: 516, endPoint y: 181, distance: 73.7
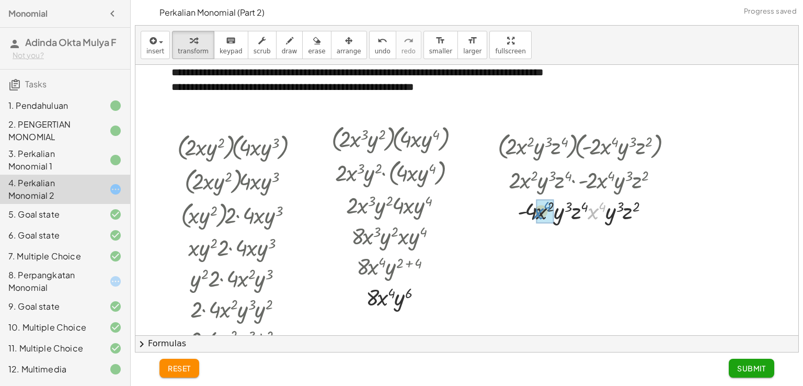
drag, startPoint x: 594, startPoint y: 212, endPoint x: 539, endPoint y: 213, distance: 54.4
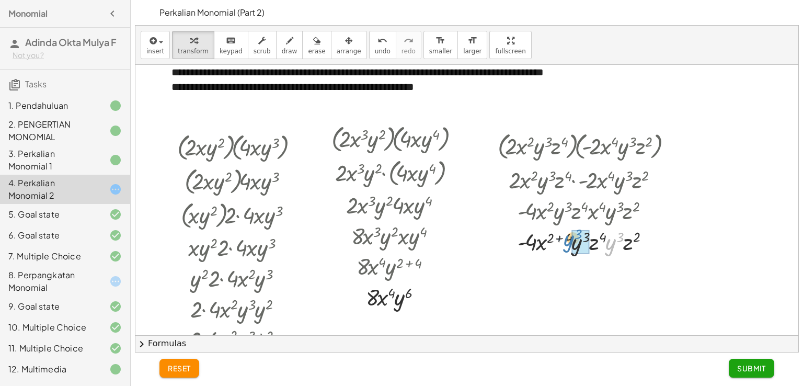
drag, startPoint x: 606, startPoint y: 245, endPoint x: 566, endPoint y: 245, distance: 39.7
click at [566, 245] on div at bounding box center [587, 240] width 190 height 31
drag, startPoint x: 625, startPoint y: 240, endPoint x: 607, endPoint y: 239, distance: 17.8
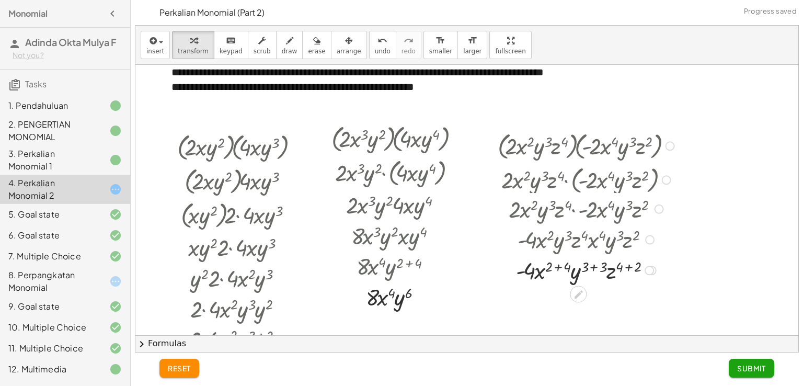
drag, startPoint x: 654, startPoint y: 179, endPoint x: 653, endPoint y: 214, distance: 35.0
click at [578, 209] on div "· 2 · x 2 · y 3 · z 4 · - 2 · x 4 · y 3 · z 2" at bounding box center [578, 209] width 0 height 0
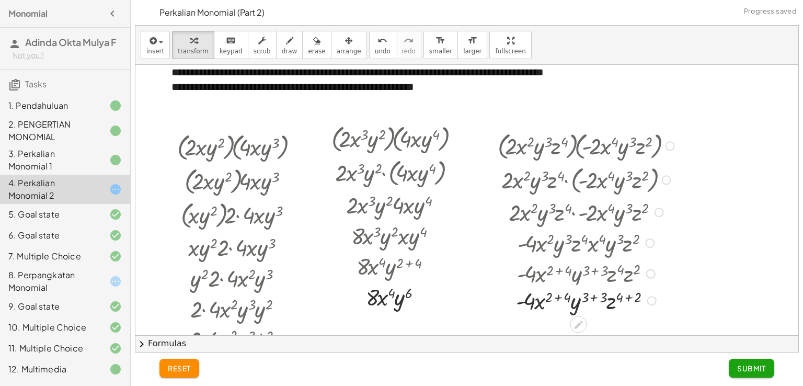
drag, startPoint x: 649, startPoint y: 271, endPoint x: 648, endPoint y: 301, distance: 29.8
click at [578, 300] on div "· · x 2 · y 3 · z 4 - 4 3 2 4 ( + + ) ( + + ) ( + + )" at bounding box center [578, 300] width 0 height 0
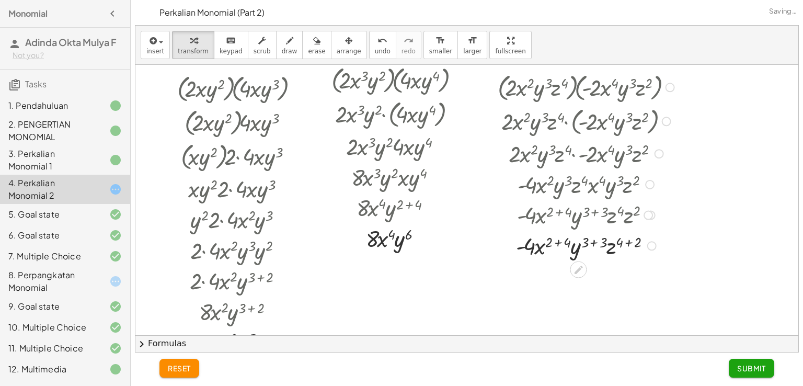
scroll to position [564, 0]
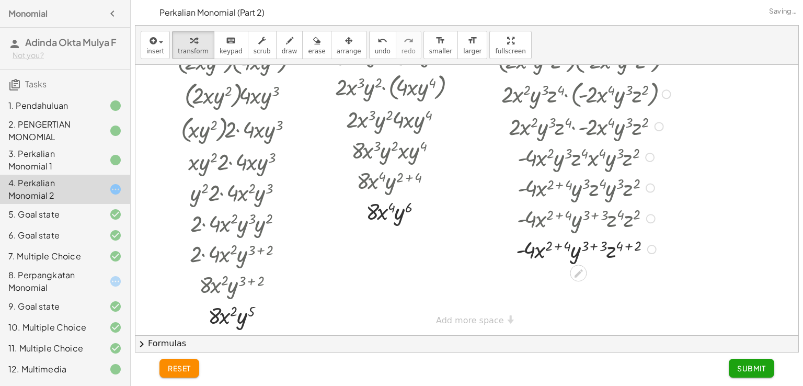
drag, startPoint x: 648, startPoint y: 191, endPoint x: 649, endPoint y: 228, distance: 37.1
click at [578, 219] on div "· - 4 · x ( + 2 + 4 ) · y ( + 3 + 3 ) · z 4 · z 2" at bounding box center [578, 219] width 0 height 0
click at [555, 245] on div at bounding box center [587, 248] width 190 height 31
click at [585, 276] on div at bounding box center [587, 279] width 190 height 31
click at [610, 275] on div at bounding box center [587, 279] width 190 height 31
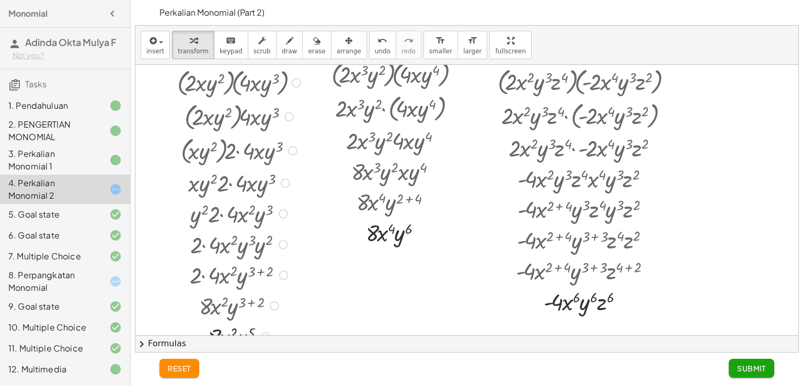
scroll to position [576, 0]
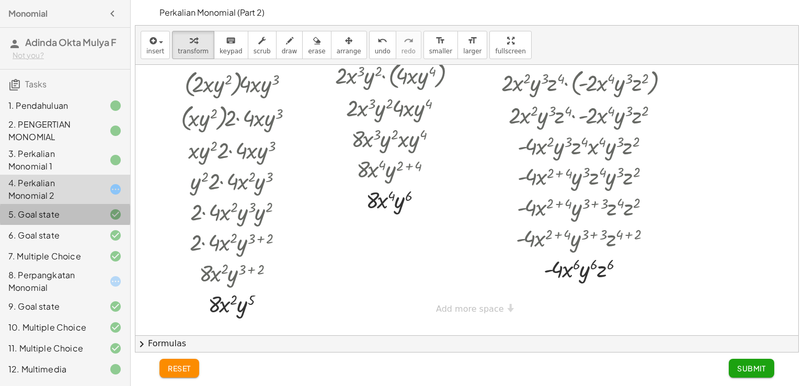
click at [102, 219] on div at bounding box center [106, 214] width 29 height 13
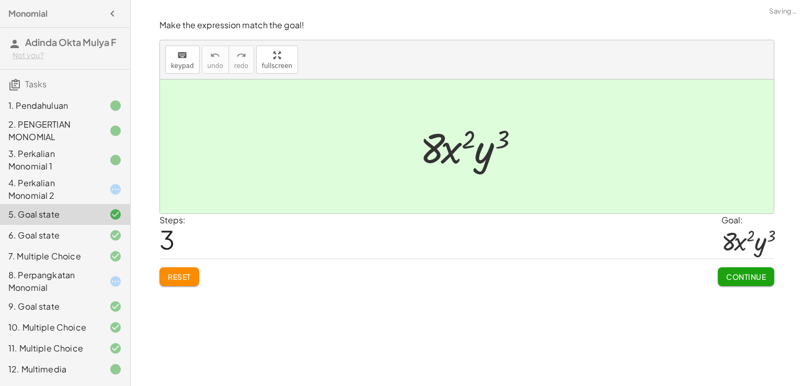
scroll to position [0, 0]
click at [180, 277] on span "Reset" at bounding box center [179, 276] width 23 height 9
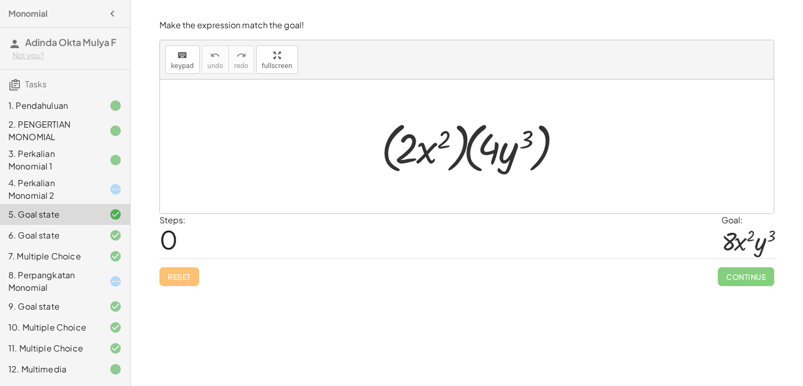
click at [454, 164] on div at bounding box center [472, 147] width 193 height 60
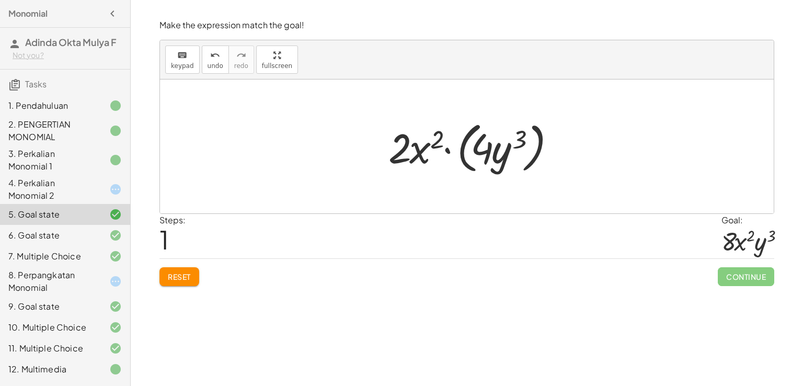
click at [529, 166] on div at bounding box center [472, 147] width 179 height 60
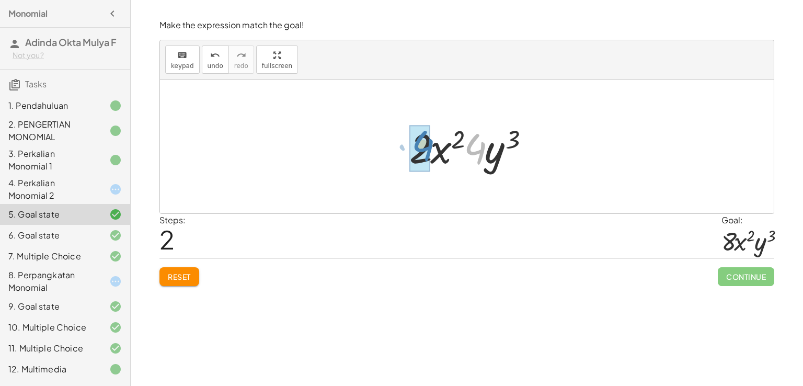
drag, startPoint x: 478, startPoint y: 154, endPoint x: 424, endPoint y: 151, distance: 53.9
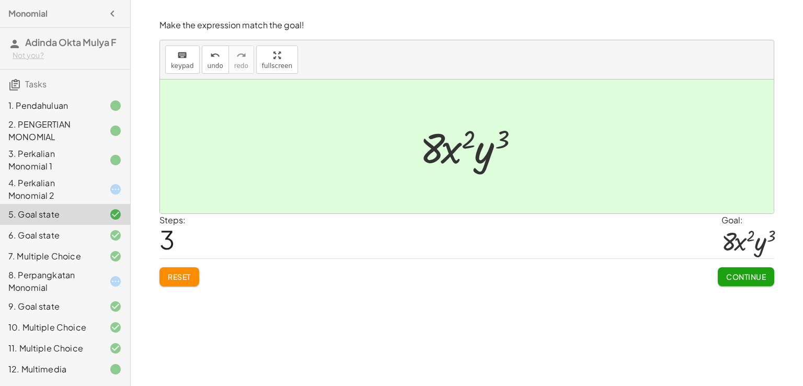
click at [745, 279] on span "Continue" at bounding box center [746, 276] width 40 height 9
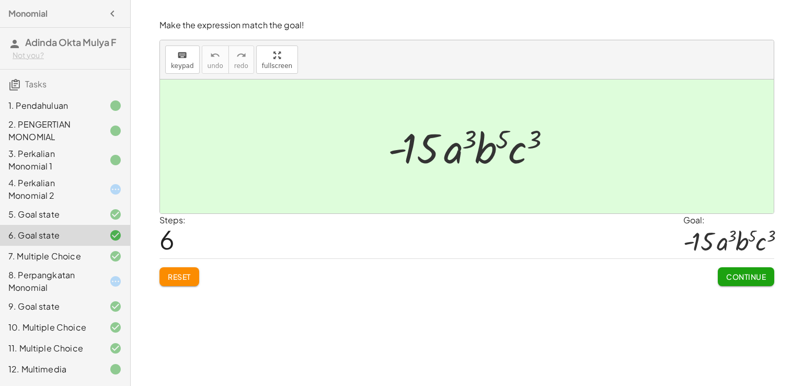
click at [182, 276] on span "Reset" at bounding box center [179, 276] width 23 height 9
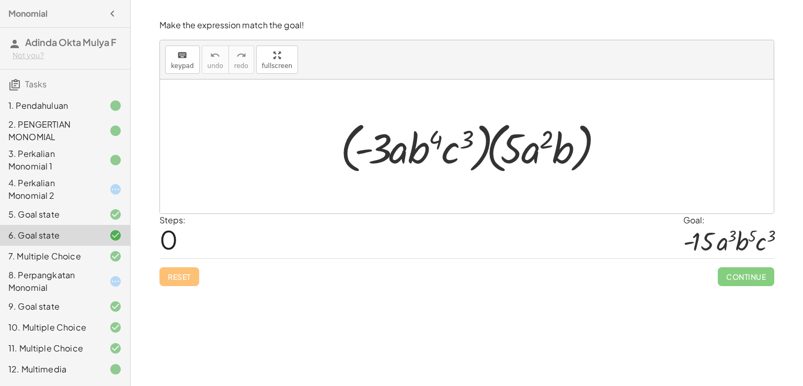
click at [483, 163] on div at bounding box center [472, 147] width 275 height 60
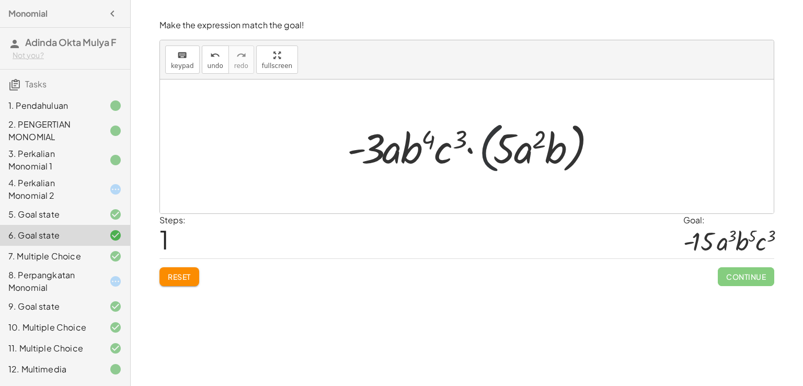
click at [485, 158] on div at bounding box center [472, 147] width 261 height 60
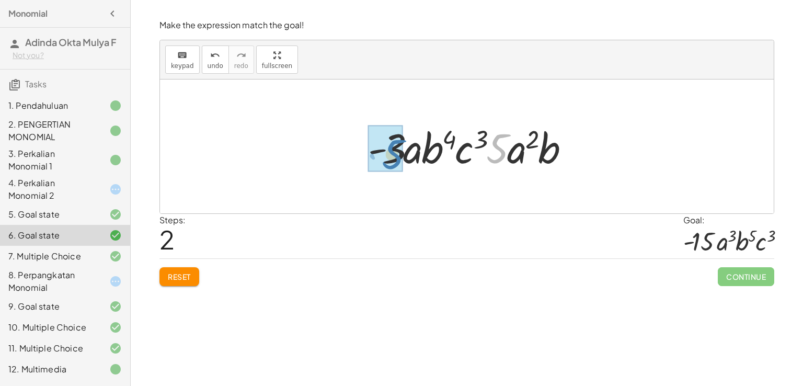
drag, startPoint x: 497, startPoint y: 147, endPoint x: 393, endPoint y: 153, distance: 104.7
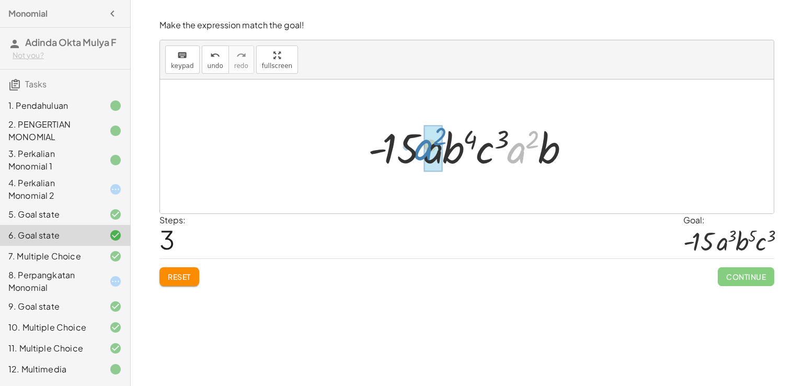
drag, startPoint x: 517, startPoint y: 155, endPoint x: 425, endPoint y: 152, distance: 92.5
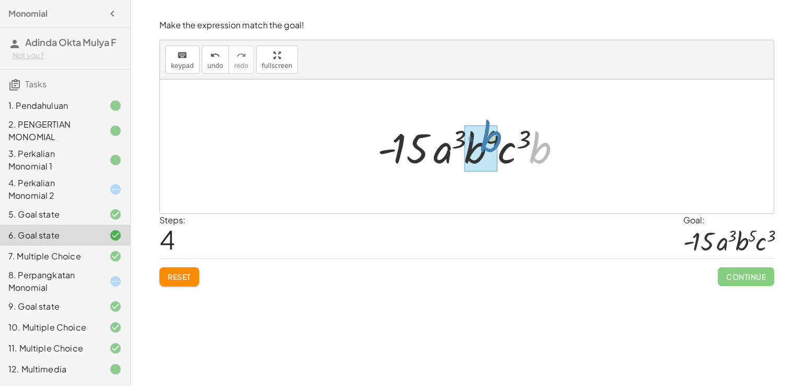
drag, startPoint x: 532, startPoint y: 157, endPoint x: 483, endPoint y: 145, distance: 50.4
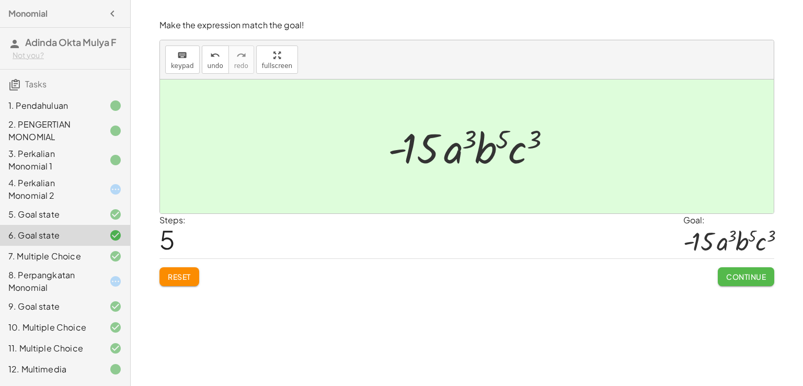
click at [741, 273] on span "Continue" at bounding box center [746, 276] width 40 height 9
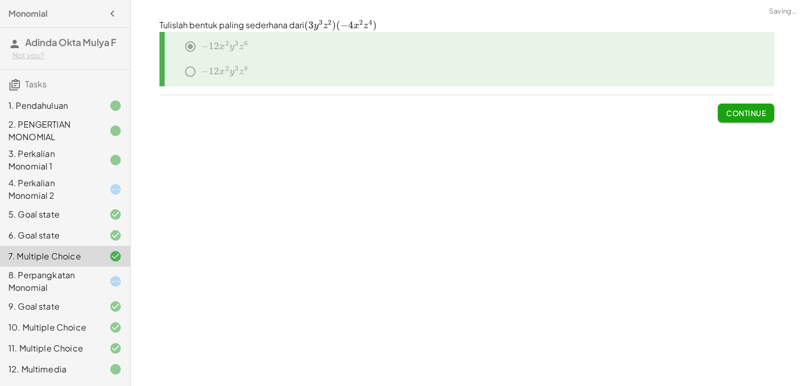
click at [481, 257] on div "Selamat datang anak-anak. Melalui aktivitas ini kita akan mempelajari monomial …" at bounding box center [467, 193] width 672 height 386
click at [110, 238] on icon at bounding box center [115, 235] width 13 height 13
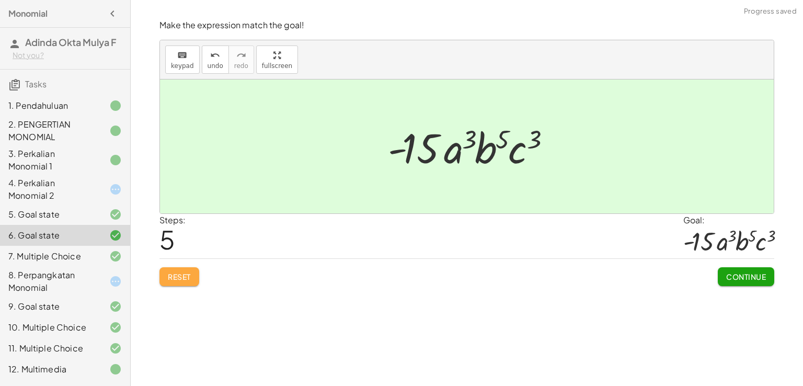
click at [191, 276] on span "Reset" at bounding box center [179, 276] width 23 height 9
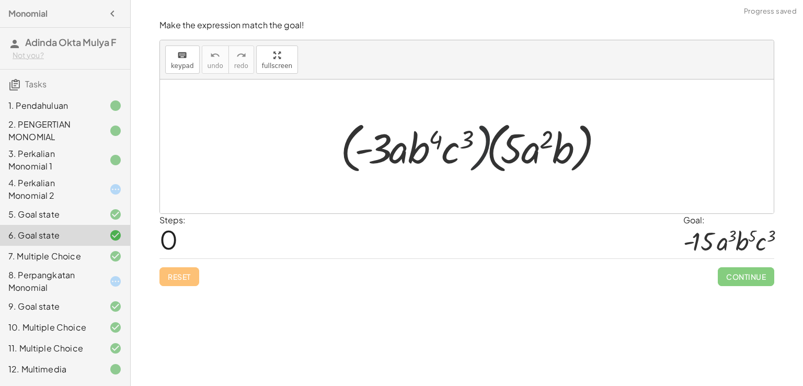
click at [482, 162] on div at bounding box center [472, 147] width 275 height 60
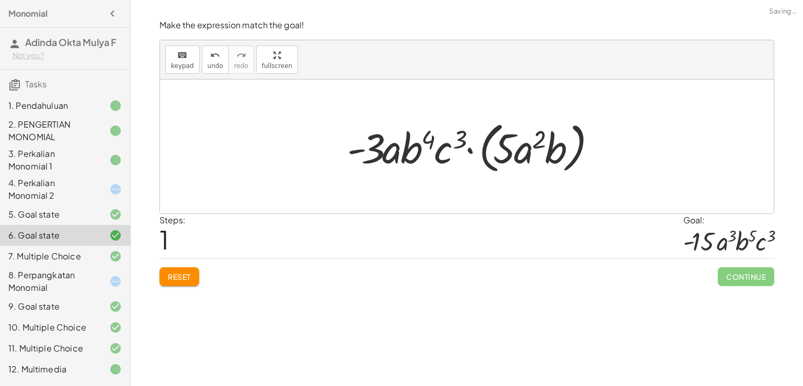
click at [485, 152] on div at bounding box center [472, 147] width 261 height 60
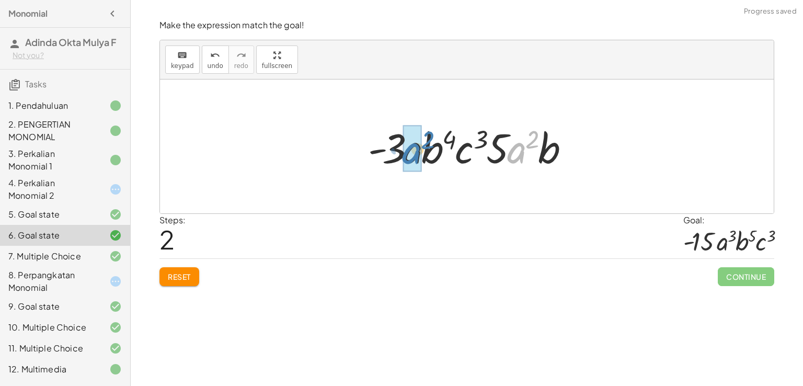
drag, startPoint x: 516, startPoint y: 151, endPoint x: 413, endPoint y: 161, distance: 102.9
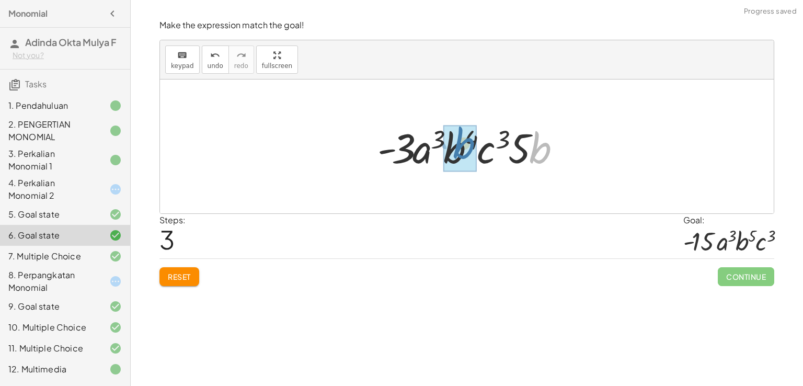
drag, startPoint x: 538, startPoint y: 153, endPoint x: 461, endPoint y: 149, distance: 77.4
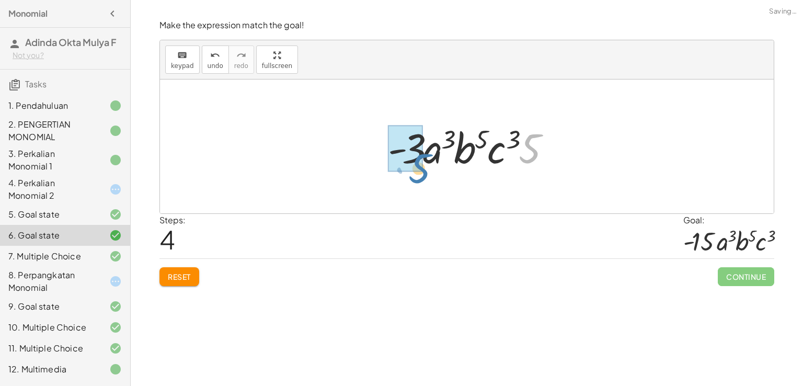
drag, startPoint x: 531, startPoint y: 154, endPoint x: 418, endPoint y: 173, distance: 114.5
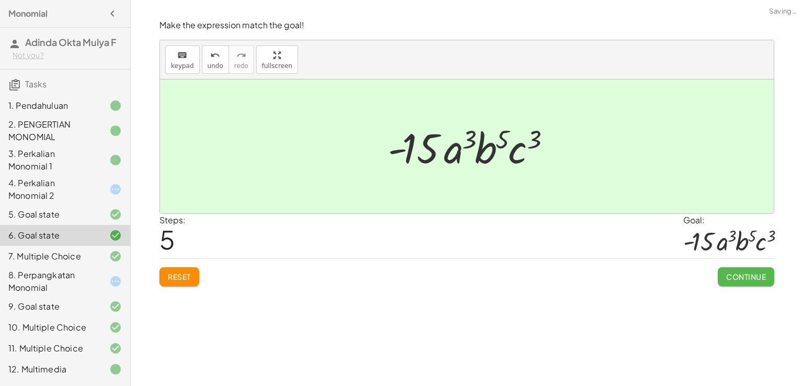
click at [744, 279] on span "Continue" at bounding box center [746, 276] width 40 height 9
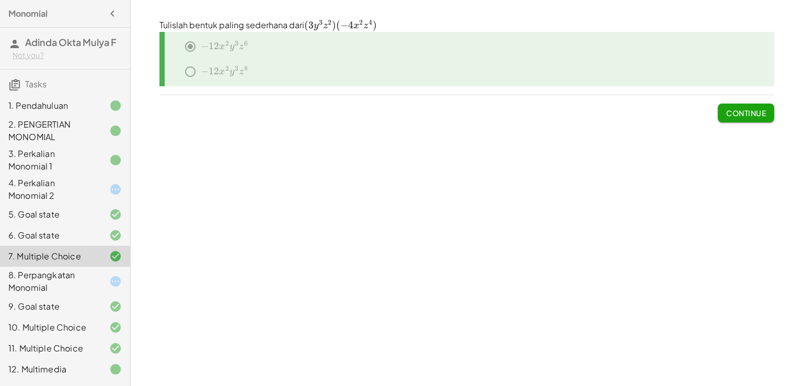
click at [105, 101] on div at bounding box center [106, 105] width 29 height 13
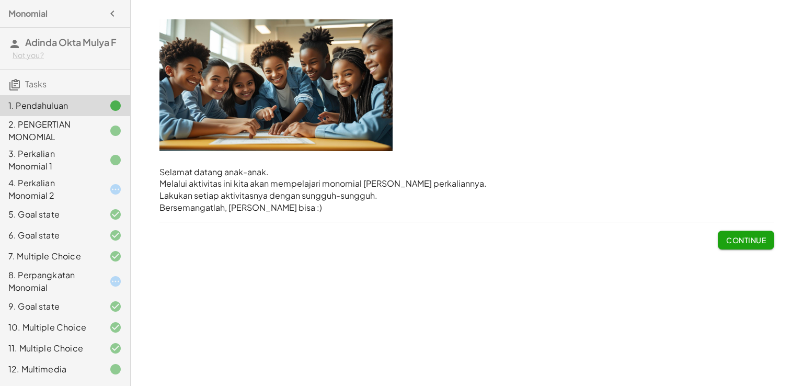
click at [77, 137] on div "2. PENGERTIAN MONOMIAL" at bounding box center [50, 130] width 84 height 25
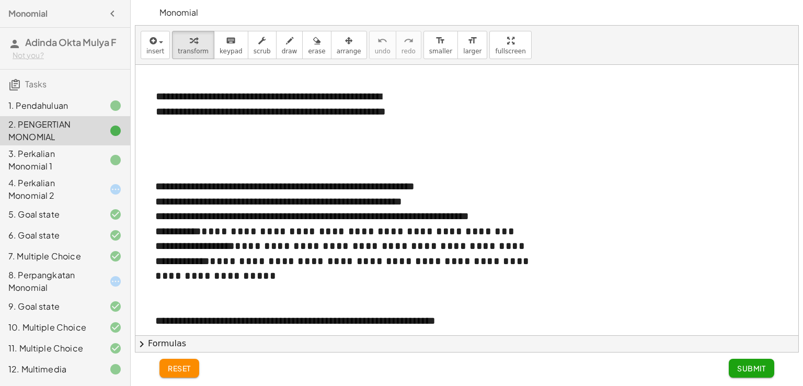
click at [104, 296] on div "7. Multiple Choice" at bounding box center [65, 306] width 130 height 21
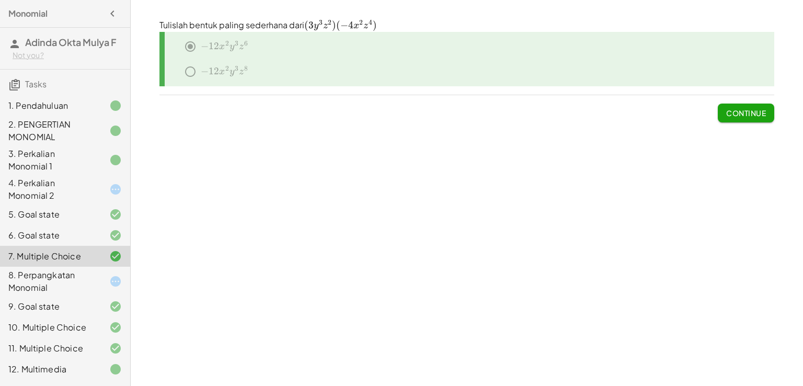
click at [69, 280] on div "8. Perpangkatan Monomial" at bounding box center [50, 281] width 84 height 25
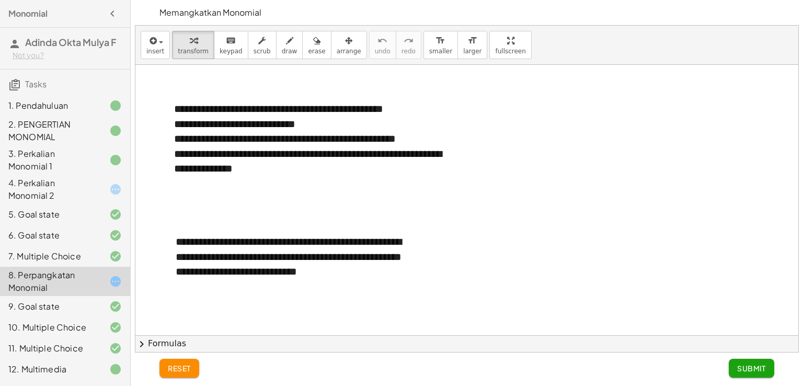
click at [221, 222] on div at bounding box center [466, 361] width 663 height 592
click at [265, 175] on div "**********" at bounding box center [310, 161] width 272 height 30
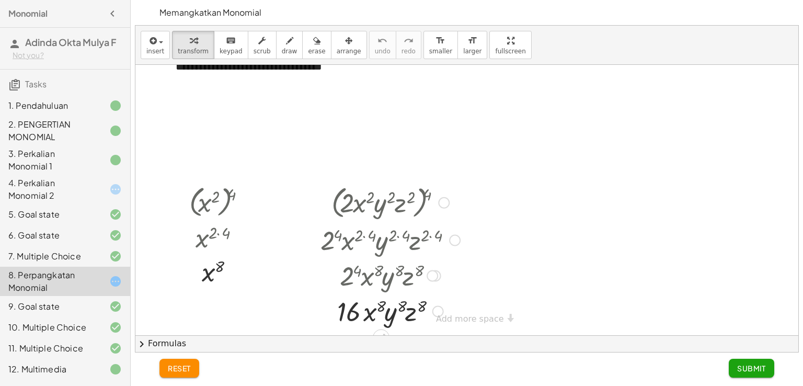
scroll to position [334, 0]
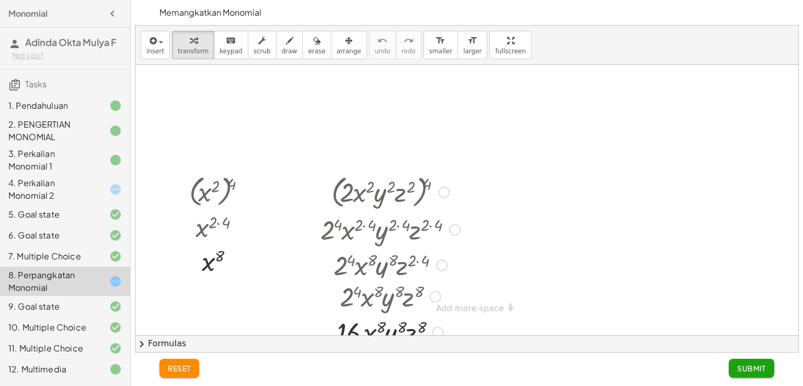
drag, startPoint x: 432, startPoint y: 265, endPoint x: 436, endPoint y: 297, distance: 32.7
click at [381, 297] on div "· 2 4 · x 8 · y 8 · z 8" at bounding box center [381, 297] width 0 height 0
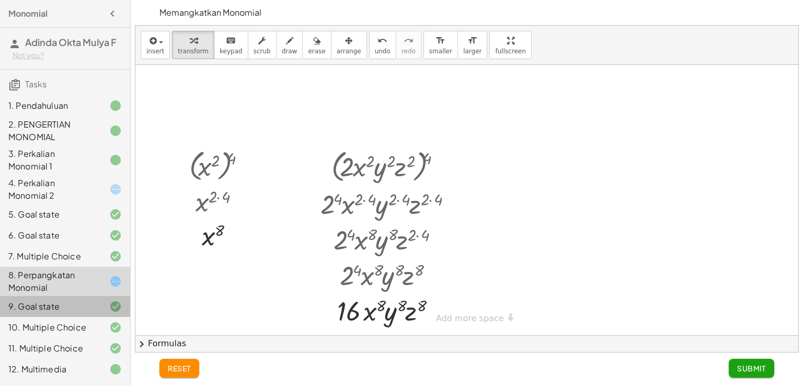
click at [58, 305] on div "9. Goal state" at bounding box center [50, 306] width 84 height 13
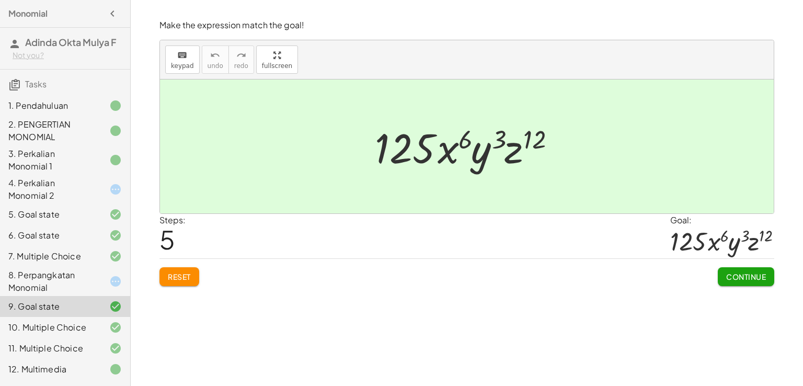
click at [102, 328] on div at bounding box center [106, 327] width 29 height 13
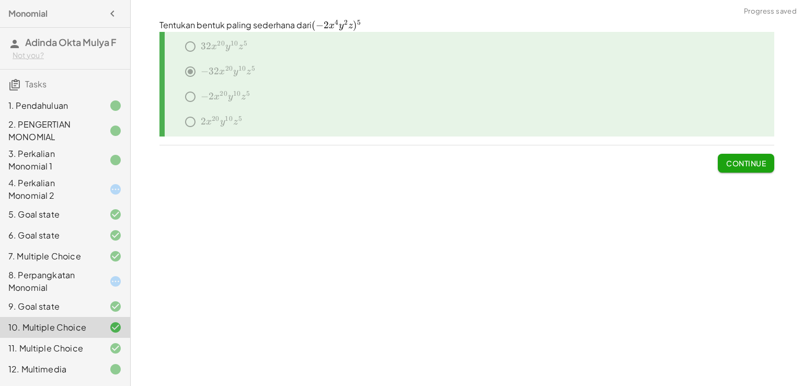
click at [83, 303] on div "9. Goal state" at bounding box center [50, 306] width 84 height 13
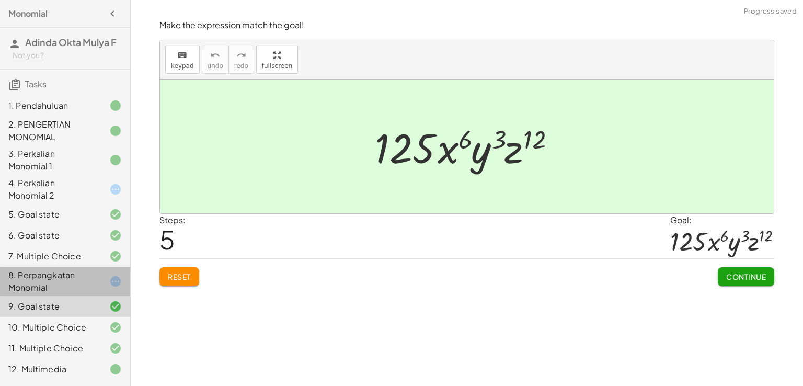
click at [77, 272] on div "8. Perpangkatan Monomial" at bounding box center [50, 281] width 84 height 25
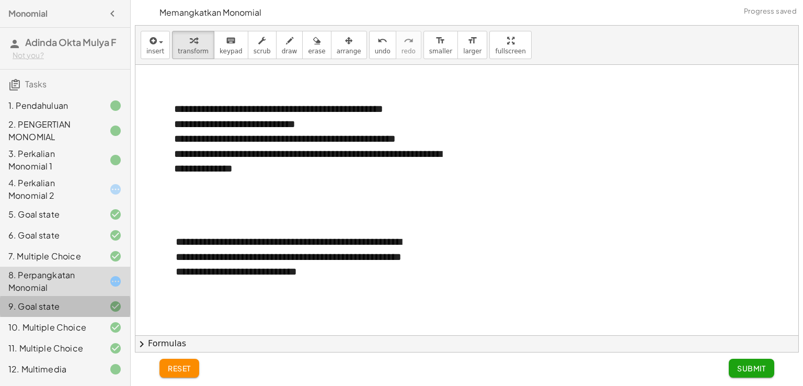
click at [82, 304] on div "9. Goal state" at bounding box center [50, 306] width 84 height 13
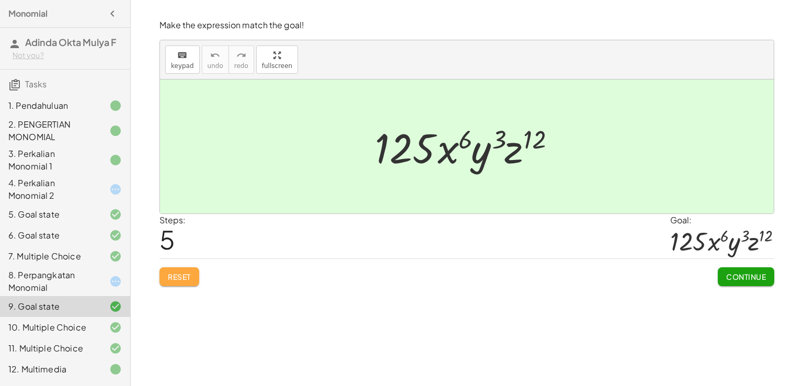
click at [180, 277] on span "Reset" at bounding box center [179, 276] width 23 height 9
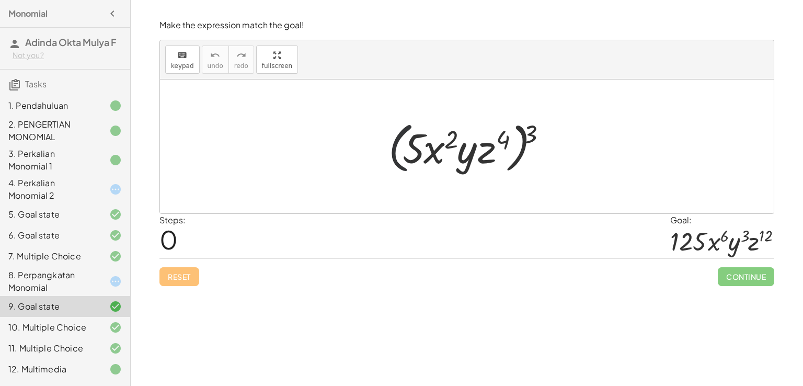
click at [396, 161] on div at bounding box center [471, 147] width 176 height 60
click at [397, 157] on div at bounding box center [471, 147] width 176 height 60
click at [512, 162] on div at bounding box center [471, 147] width 176 height 60
drag, startPoint x: 533, startPoint y: 128, endPoint x: 454, endPoint y: 132, distance: 79.0
click at [454, 132] on div at bounding box center [471, 147] width 176 height 60
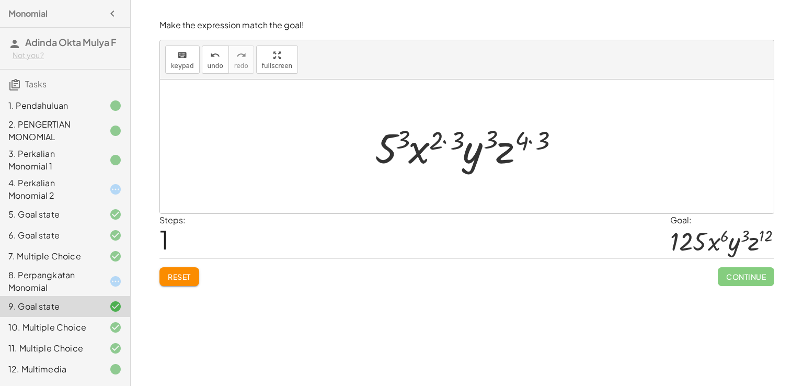
click at [445, 138] on div at bounding box center [470, 147] width 202 height 54
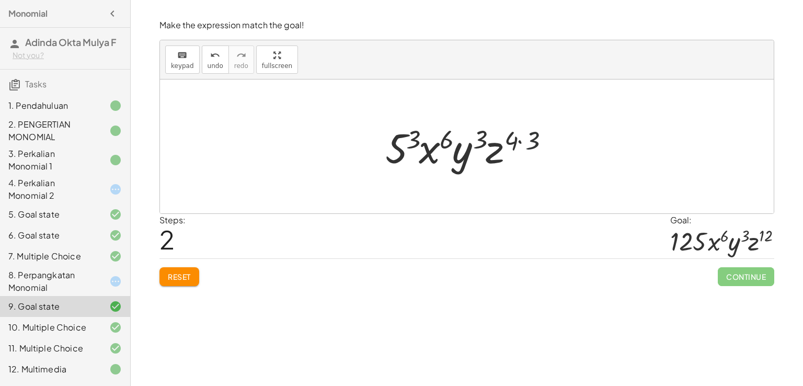
click at [534, 136] on div at bounding box center [470, 147] width 181 height 54
click at [416, 138] on div at bounding box center [470, 147] width 173 height 54
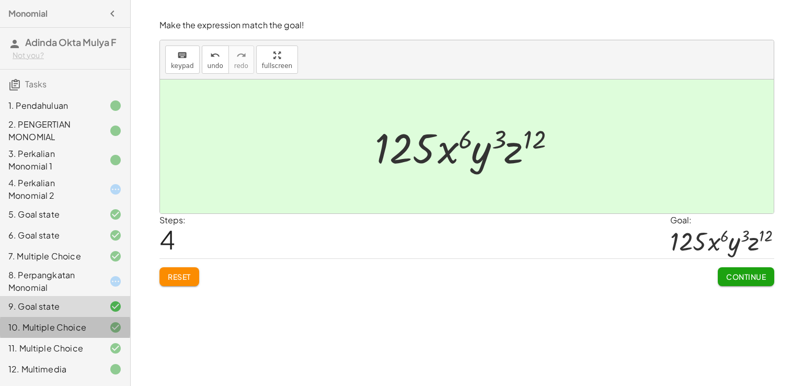
click at [95, 322] on div at bounding box center [106, 327] width 29 height 13
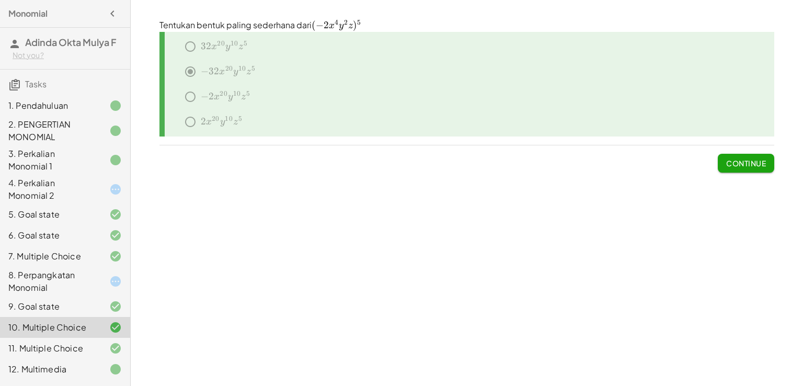
click at [68, 346] on div "11. Multiple Choice" at bounding box center [50, 348] width 84 height 13
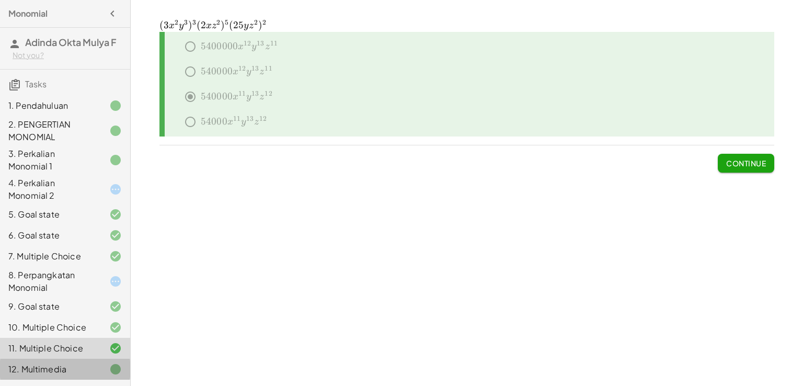
click at [55, 376] on div "12. Multimedia" at bounding box center [65, 368] width 130 height 21
